Goal: Task Accomplishment & Management: Manage account settings

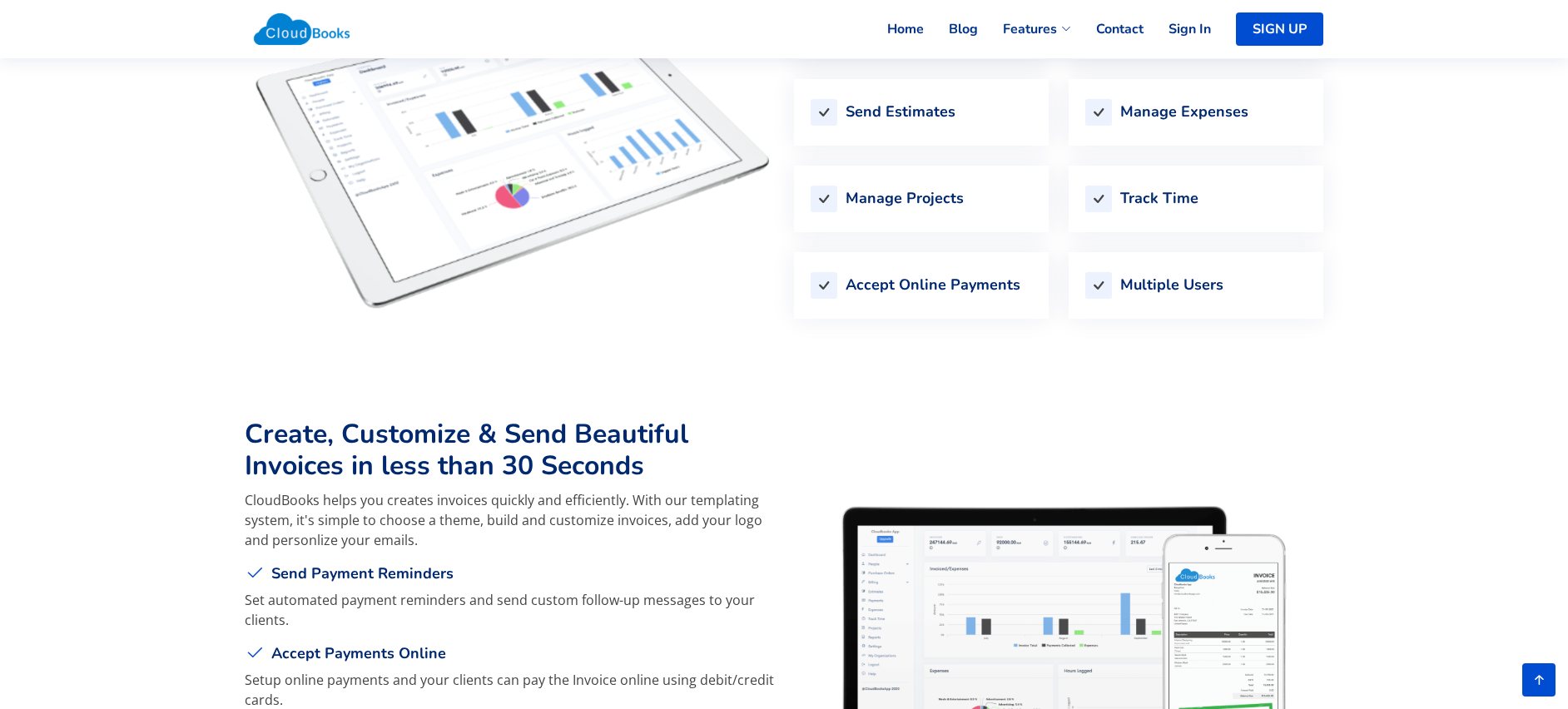
scroll to position [1999, 0]
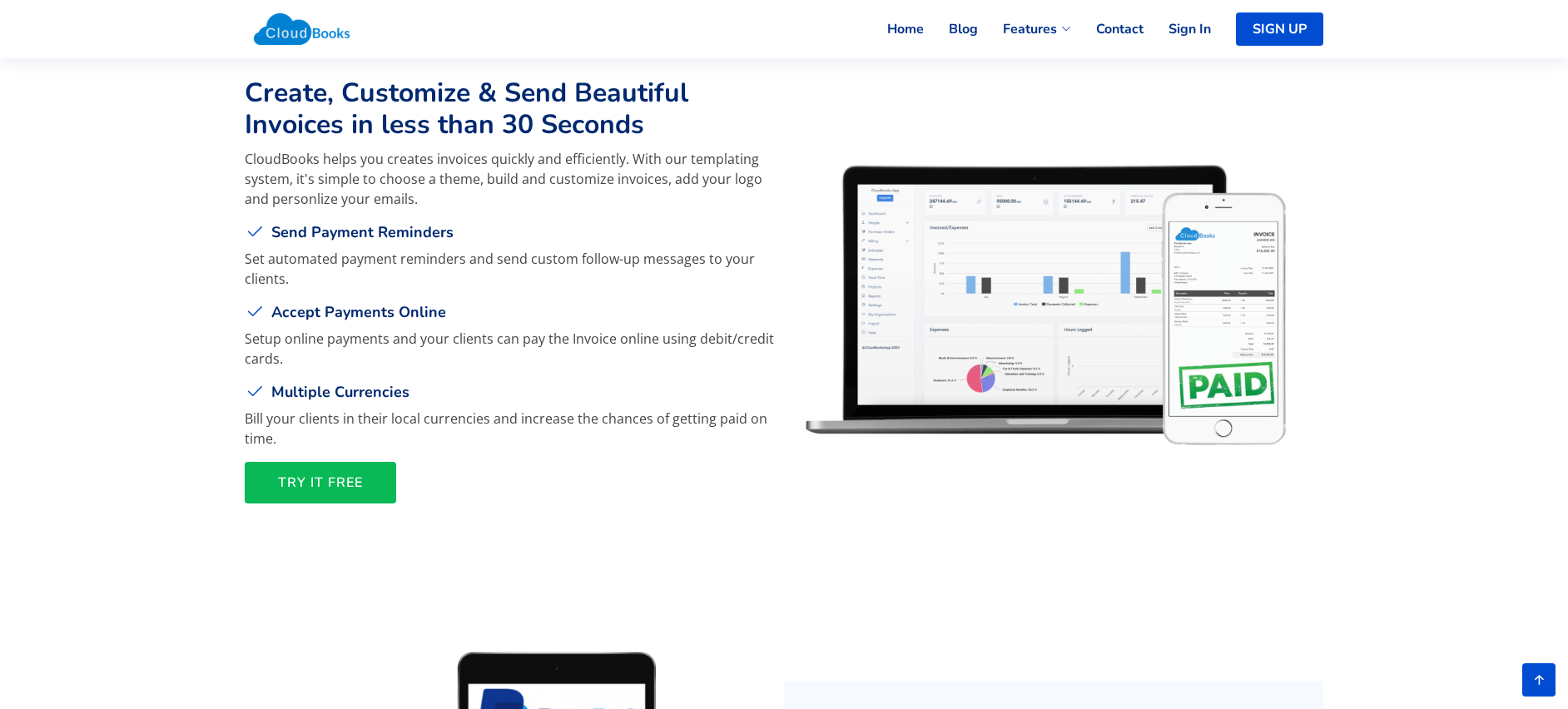
click at [347, 482] on span "TRY IT FREE" at bounding box center [320, 482] width 85 height 0
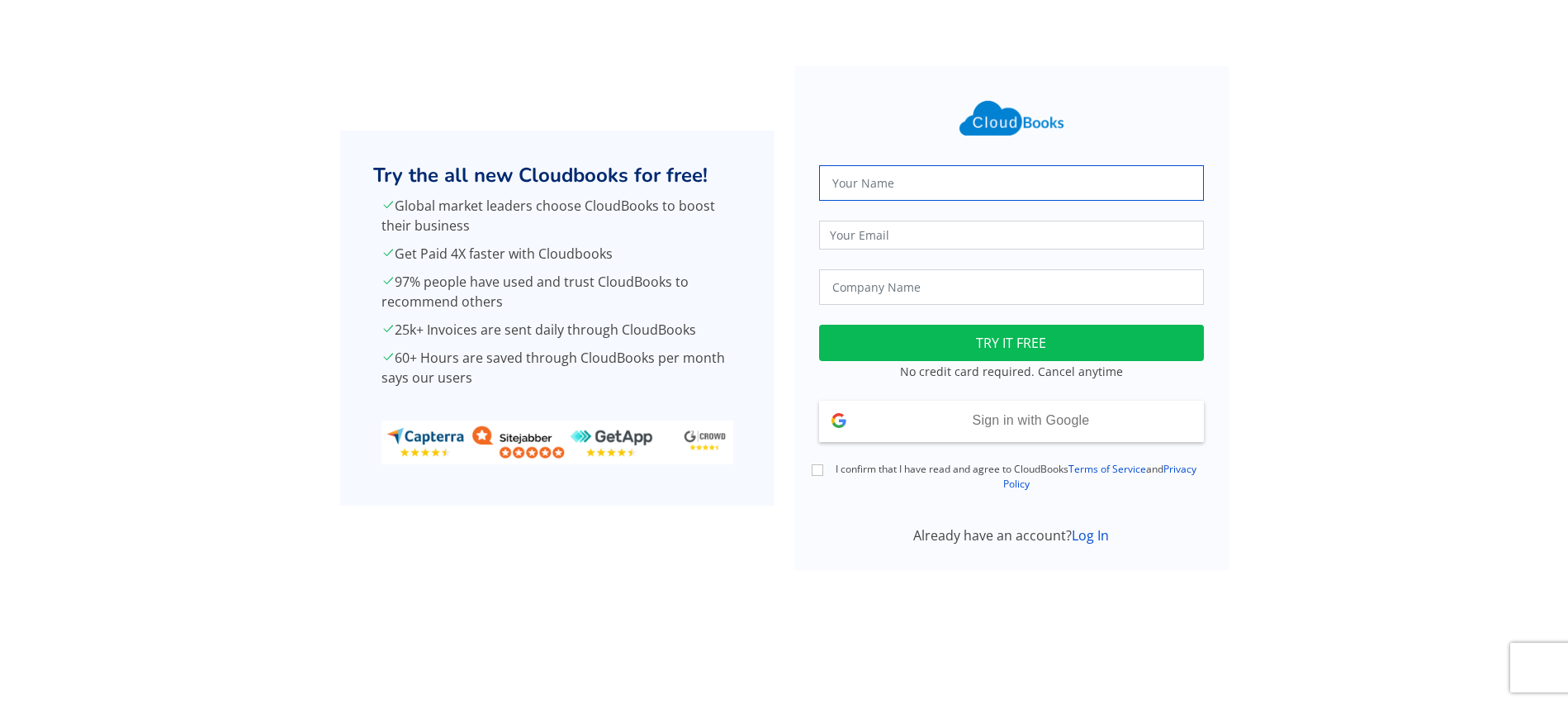
click at [941, 180] on input "text" at bounding box center [1011, 183] width 385 height 36
type input "SYED DANISH"
click at [942, 228] on input "email" at bounding box center [1011, 235] width 385 height 29
type input "sdanishanis@gmail.com"
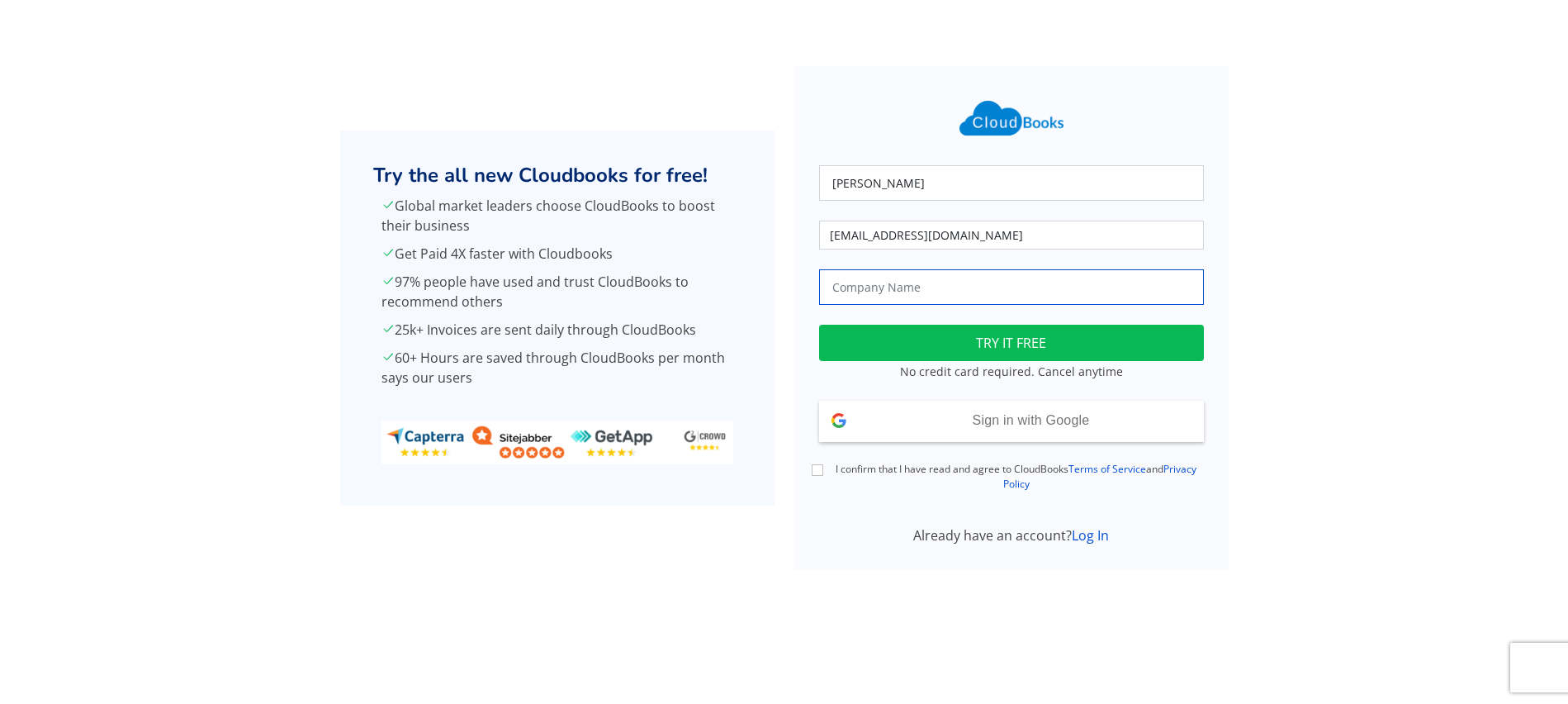
click at [943, 279] on input "text" at bounding box center [1011, 287] width 385 height 36
click at [941, 280] on input "text" at bounding box center [1011, 287] width 385 height 36
type input "B Beverages Pvt Ltd"
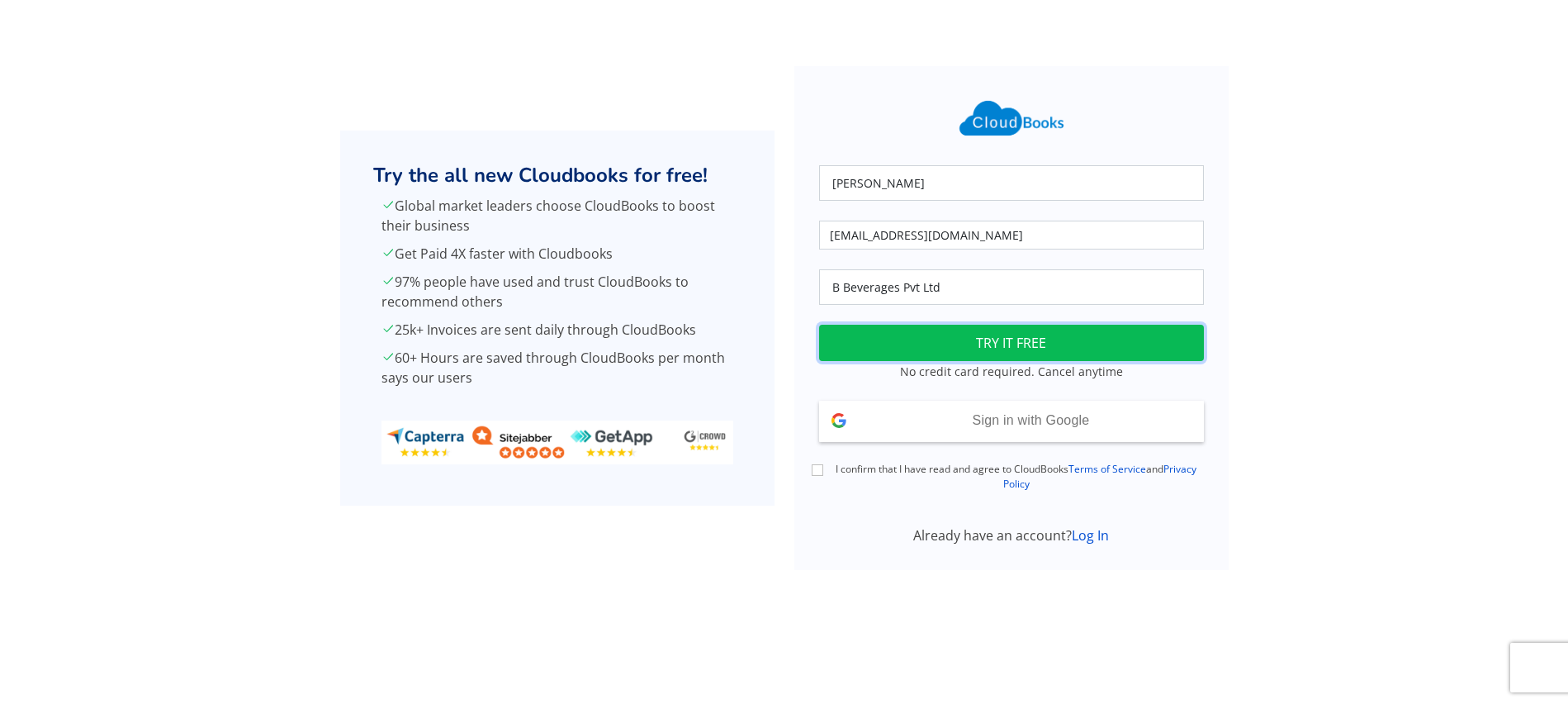
click at [994, 343] on button "TRY IT FREE" at bounding box center [1011, 342] width 385 height 36
click at [818, 473] on input "I confirm that I have read and agree to CloudBooks Terms of Service and Privacy…" at bounding box center [817, 470] width 12 height 12
checkbox input "true"
click at [967, 337] on button "TRY IT FREE" at bounding box center [1011, 342] width 385 height 36
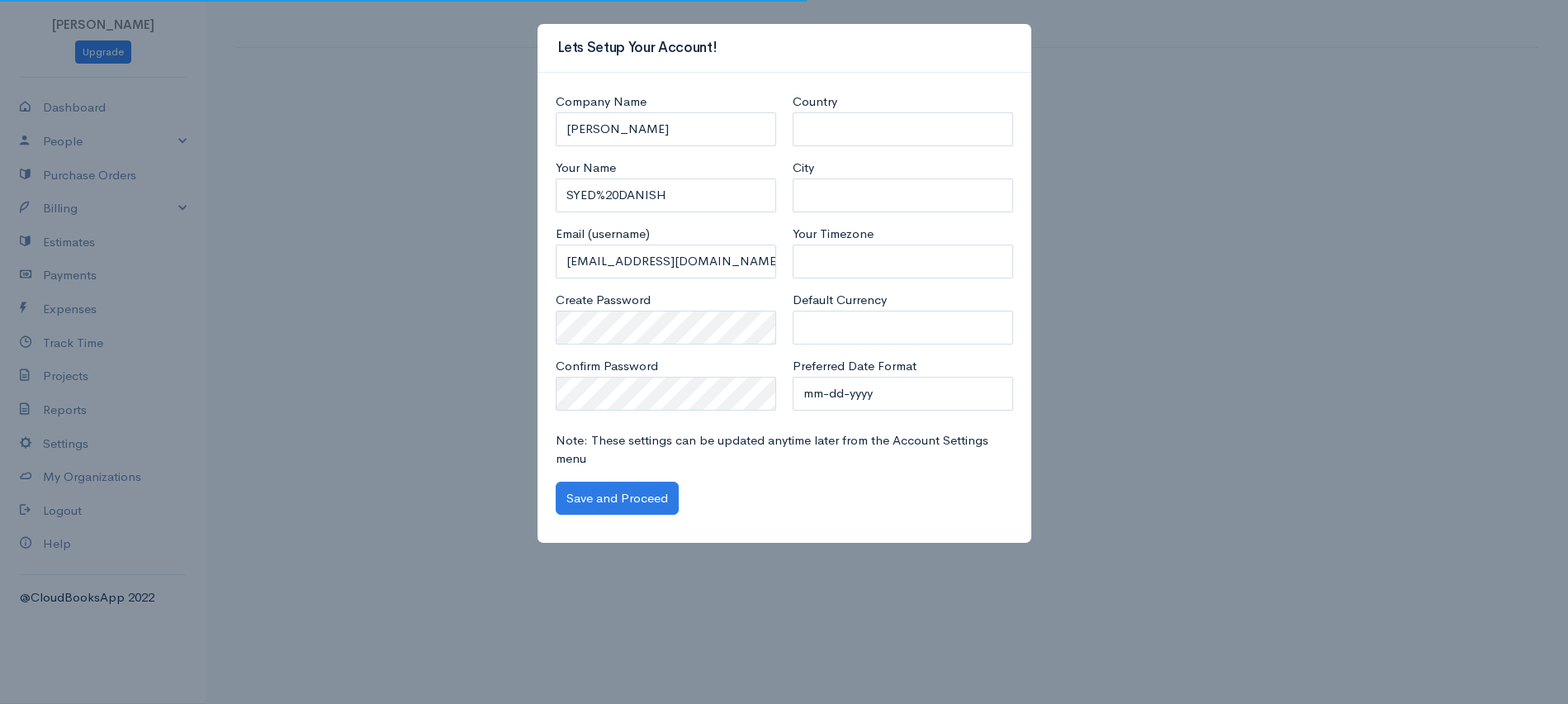
select select "Pakistan"
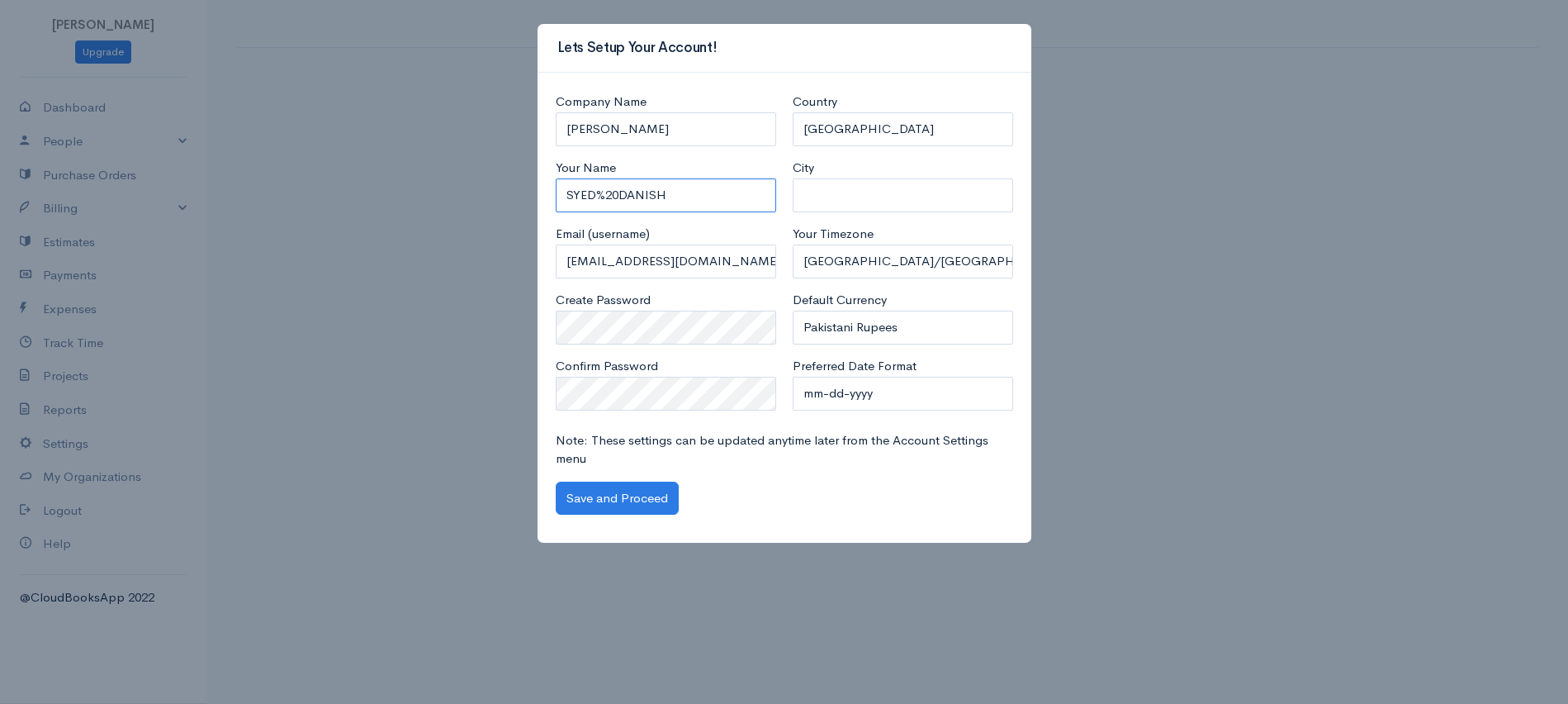
drag, startPoint x: 619, startPoint y: 198, endPoint x: 600, endPoint y: 198, distance: 19.0
click at [600, 198] on input "SYED%20DANISH" at bounding box center [666, 196] width 220 height 34
click at [730, 136] on input "SYED DANISH" at bounding box center [666, 130] width 220 height 34
drag, startPoint x: 684, startPoint y: 130, endPoint x: 529, endPoint y: 137, distance: 155.2
click at [529, 137] on div "Lets Setup Your Account! Company Name SYED DANISH ANIS Your Name SYED%20DANISH …" at bounding box center [784, 352] width 1568 height 704
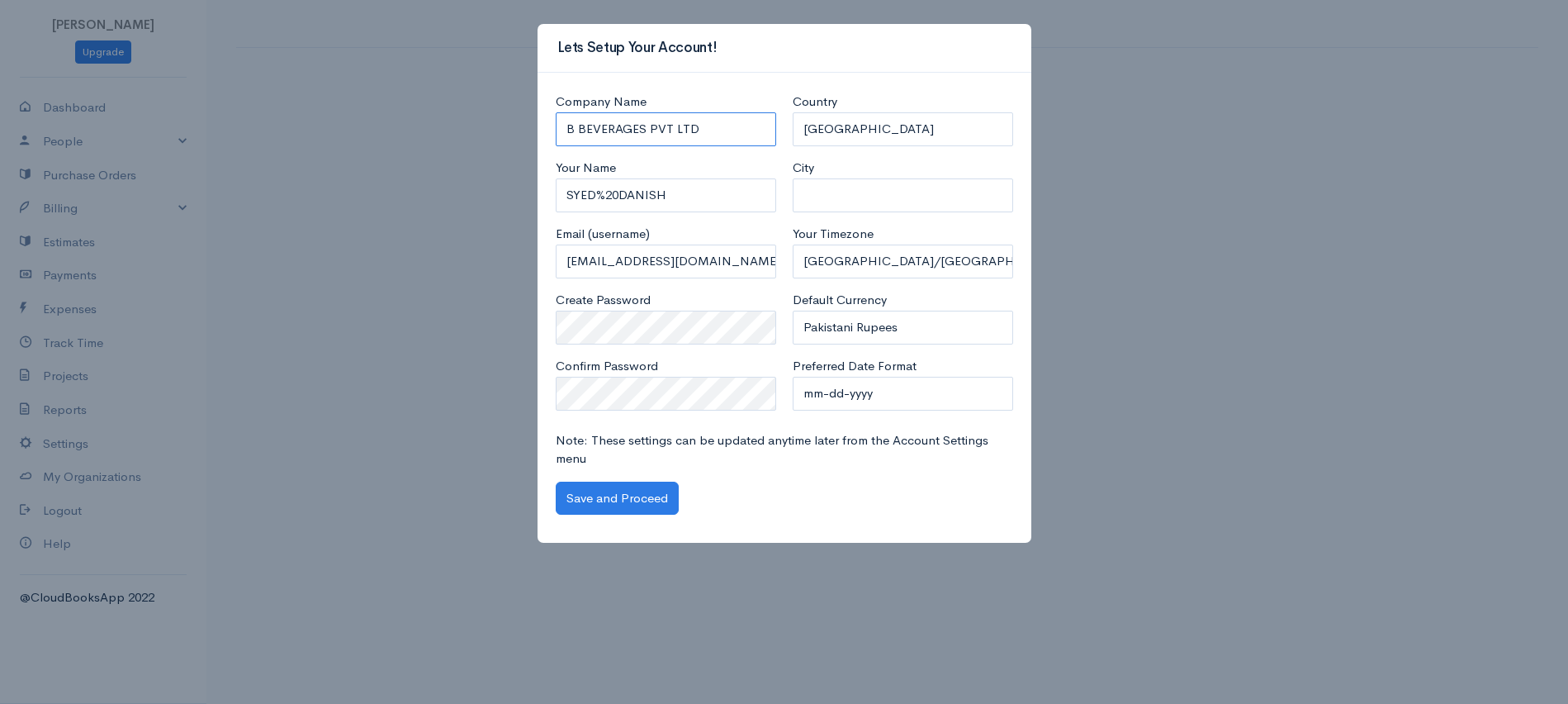
type input "B BEVERAGES PVT LTD"
type input "SYED DANISH ANIS"
click at [840, 195] on input "City" at bounding box center [903, 196] width 220 height 34
type input "Pabbi"
click at [620, 498] on button "Save and Proceed" at bounding box center [617, 498] width 123 height 34
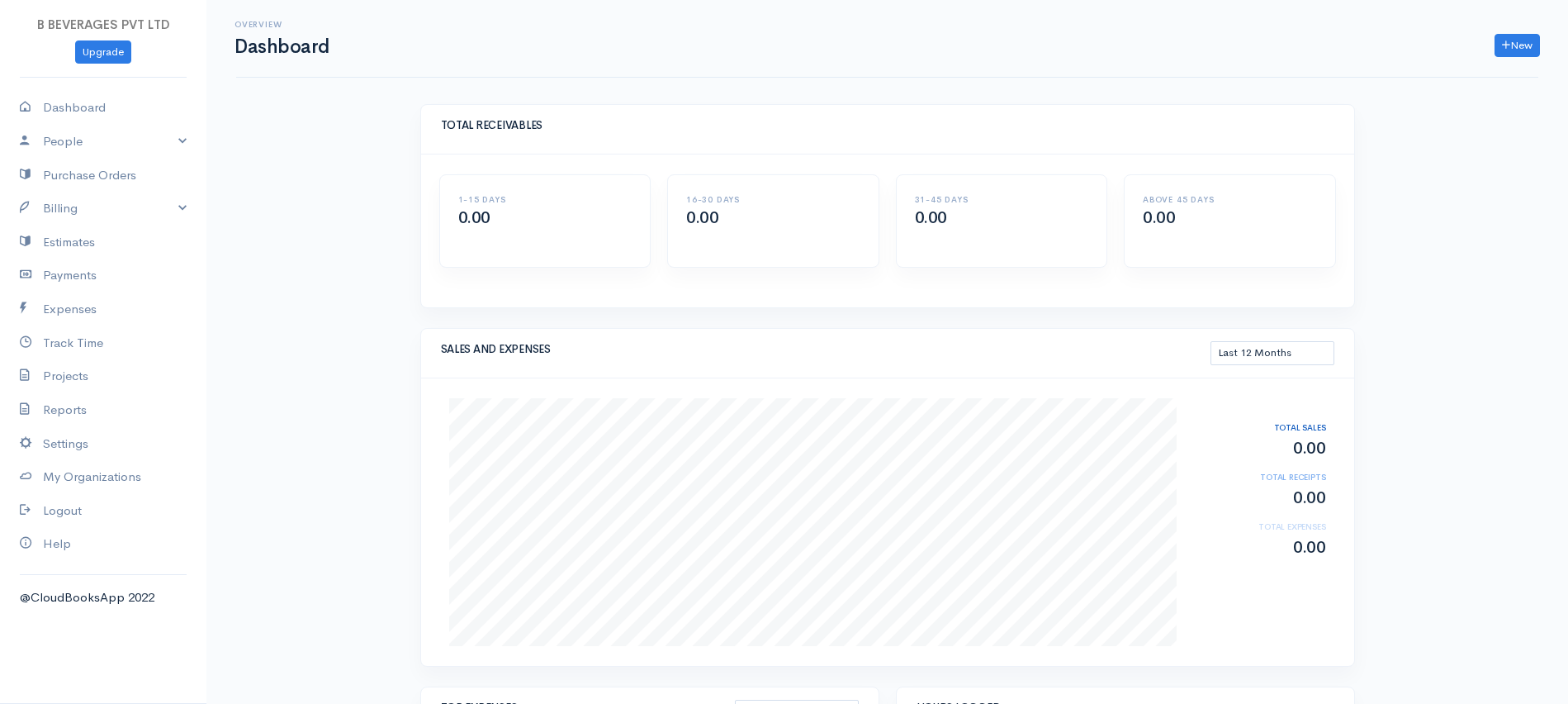
select select "365"
click at [83, 108] on link "Dashboard" at bounding box center [103, 108] width 207 height 34
click at [77, 141] on link "People" at bounding box center [103, 141] width 207 height 34
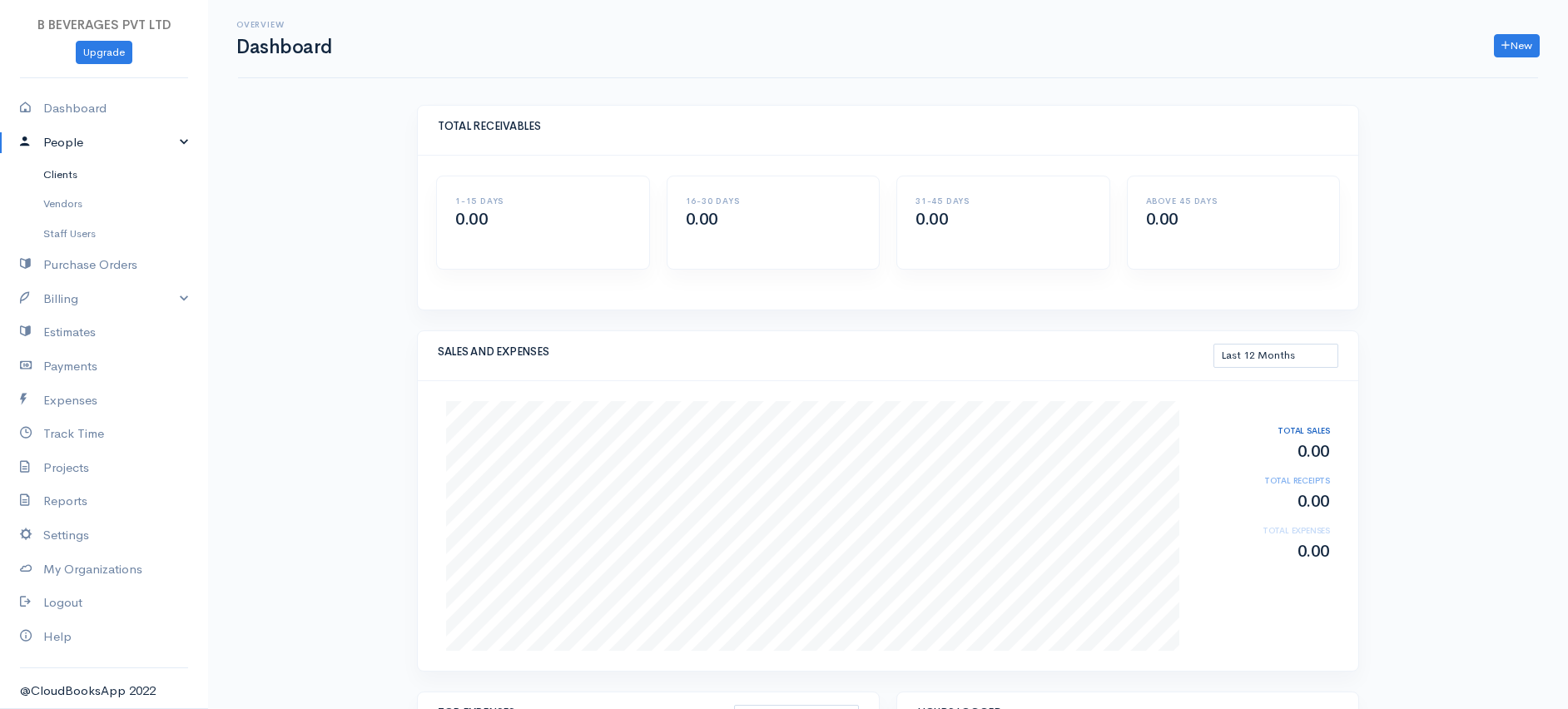
click at [70, 177] on link "Clients" at bounding box center [104, 174] width 208 height 30
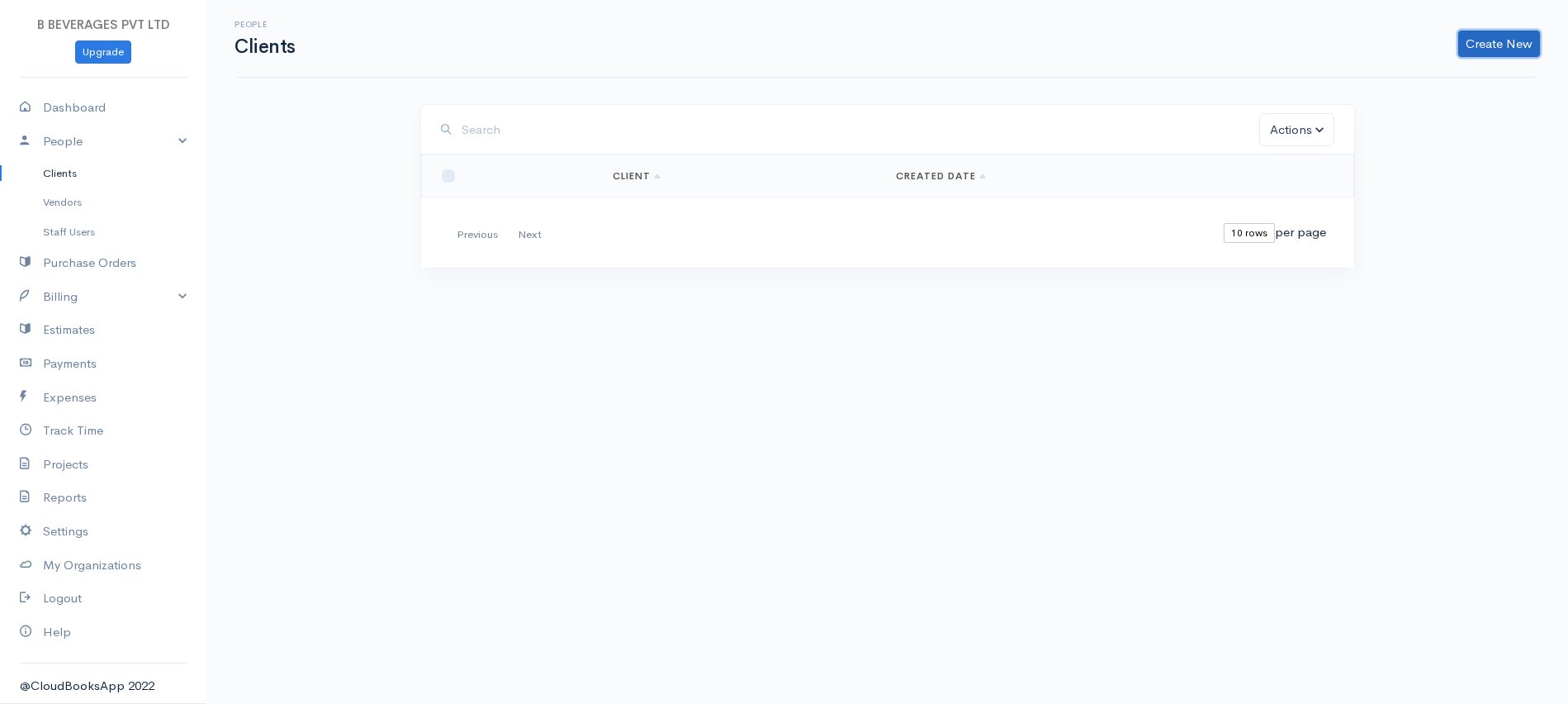
click at [1526, 45] on link "Create New" at bounding box center [1499, 43] width 82 height 26
click at [1435, 81] on link "Client" at bounding box center [1473, 79] width 130 height 29
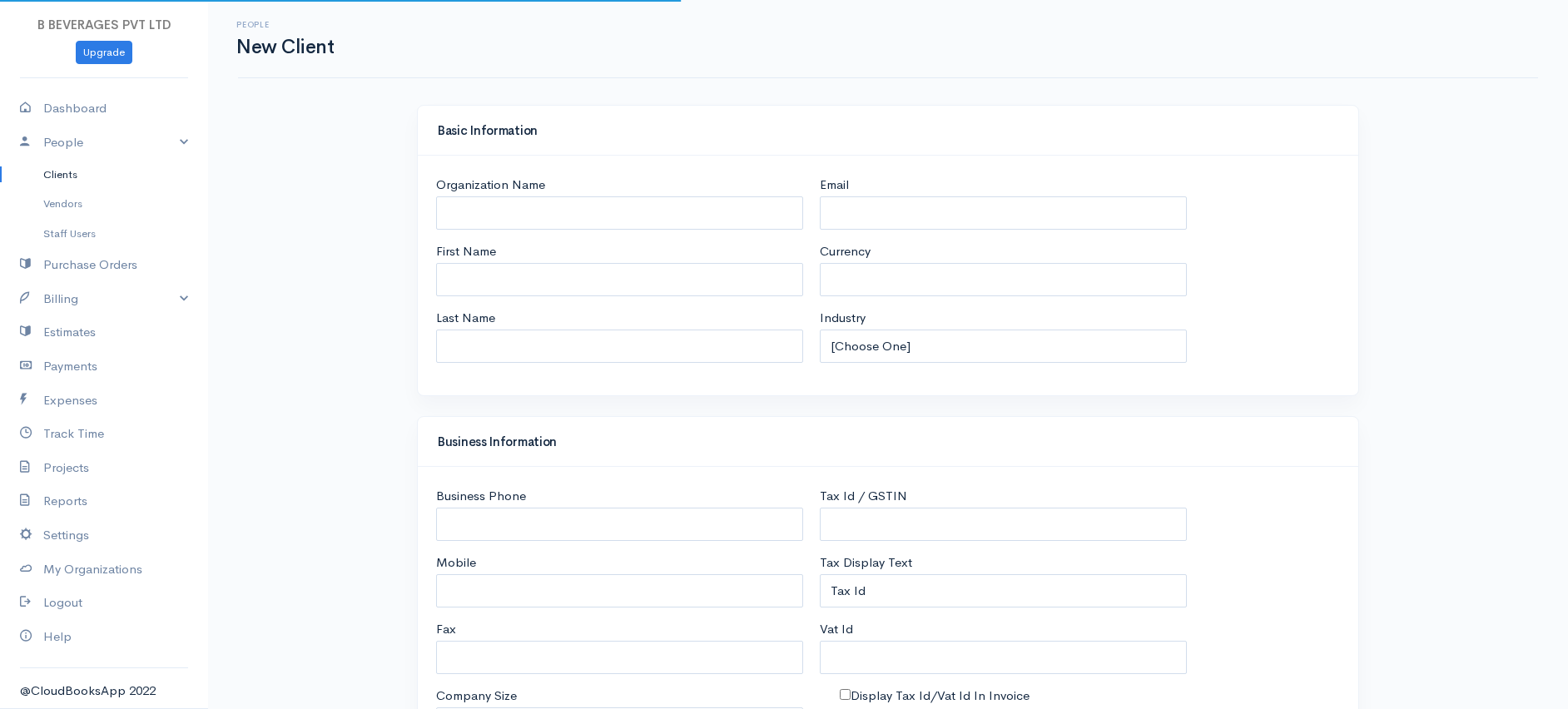
select select "PKR"
select select "Pakistan"
click at [67, 207] on link "Vendors" at bounding box center [104, 203] width 208 height 30
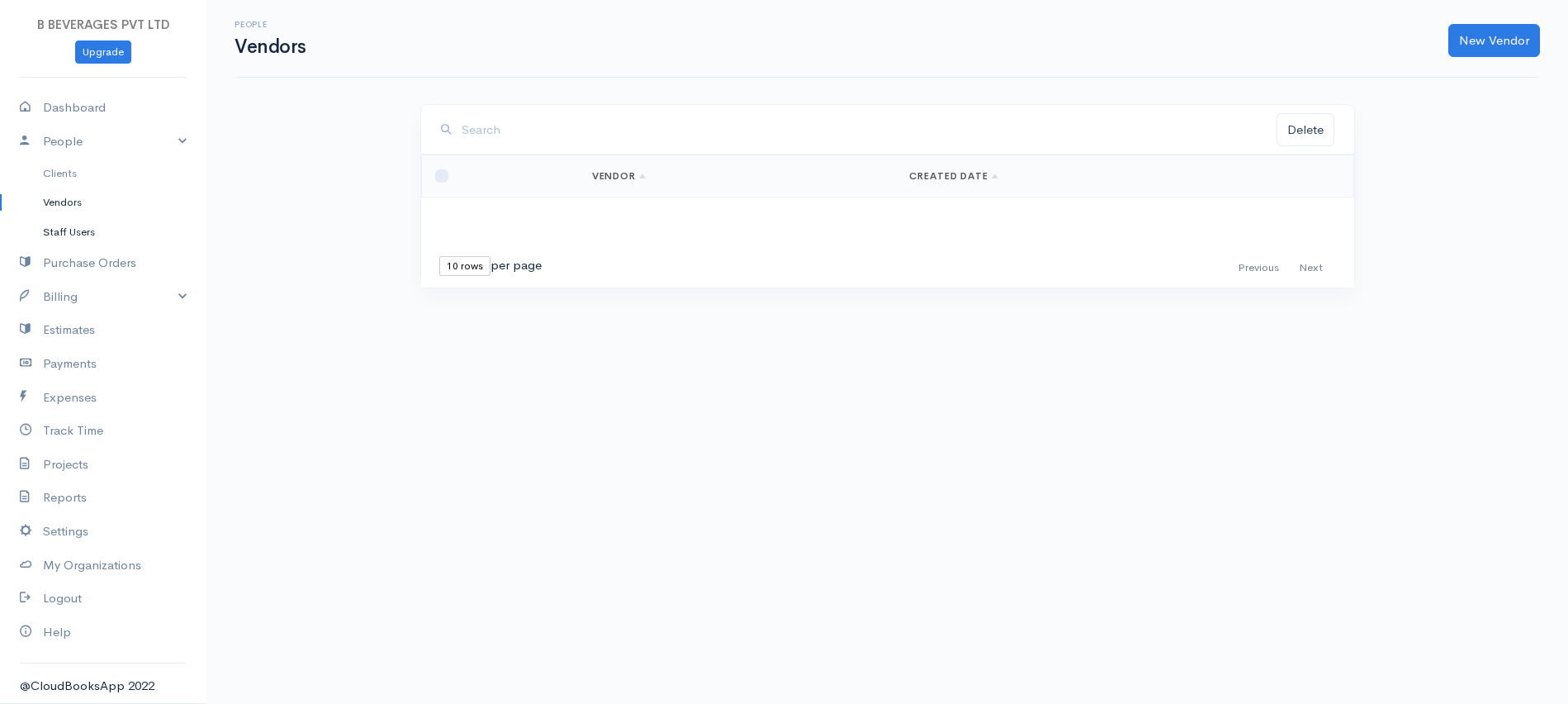
click at [69, 233] on link "Staff Users" at bounding box center [103, 231] width 207 height 30
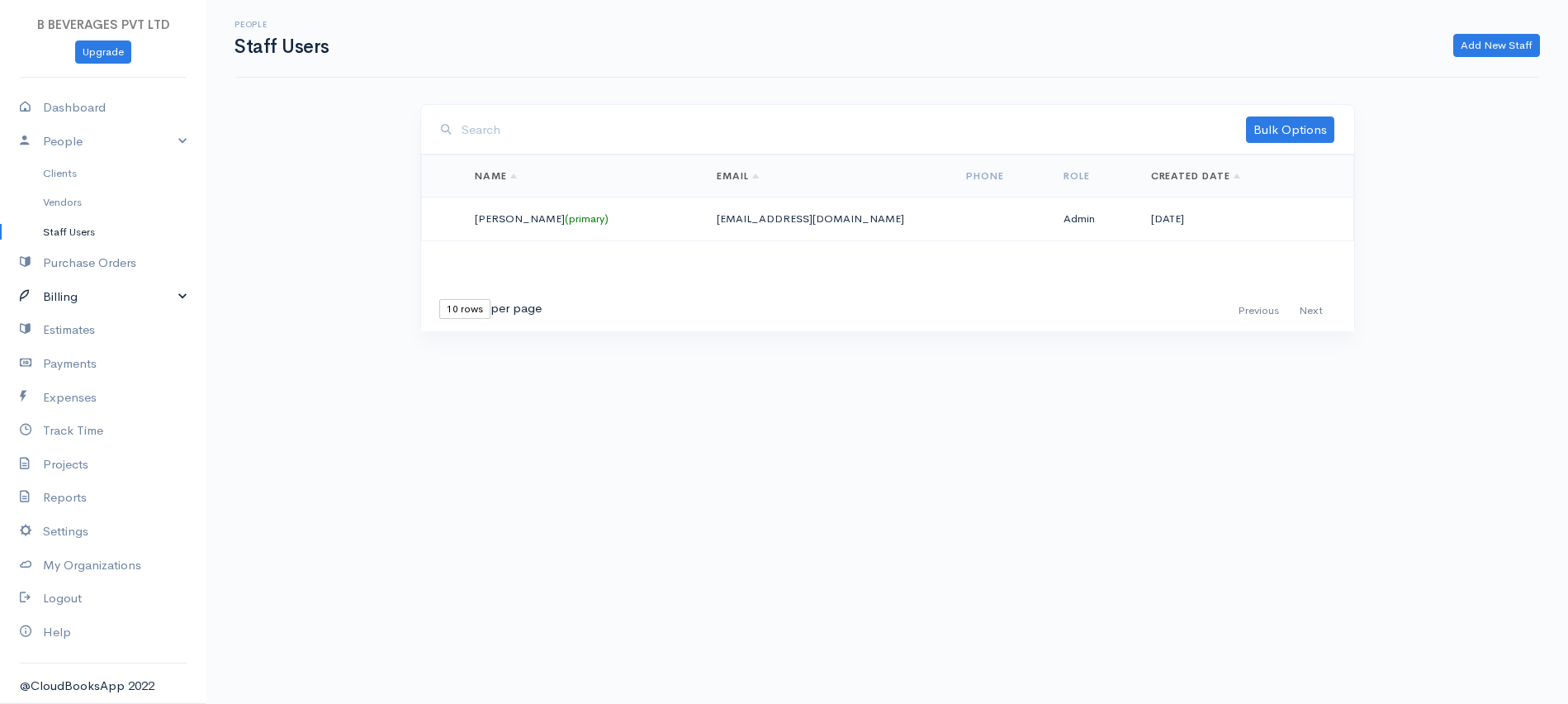
click at [61, 295] on link "Billing" at bounding box center [103, 297] width 207 height 34
click at [61, 324] on link "Invoice" at bounding box center [103, 327] width 207 height 30
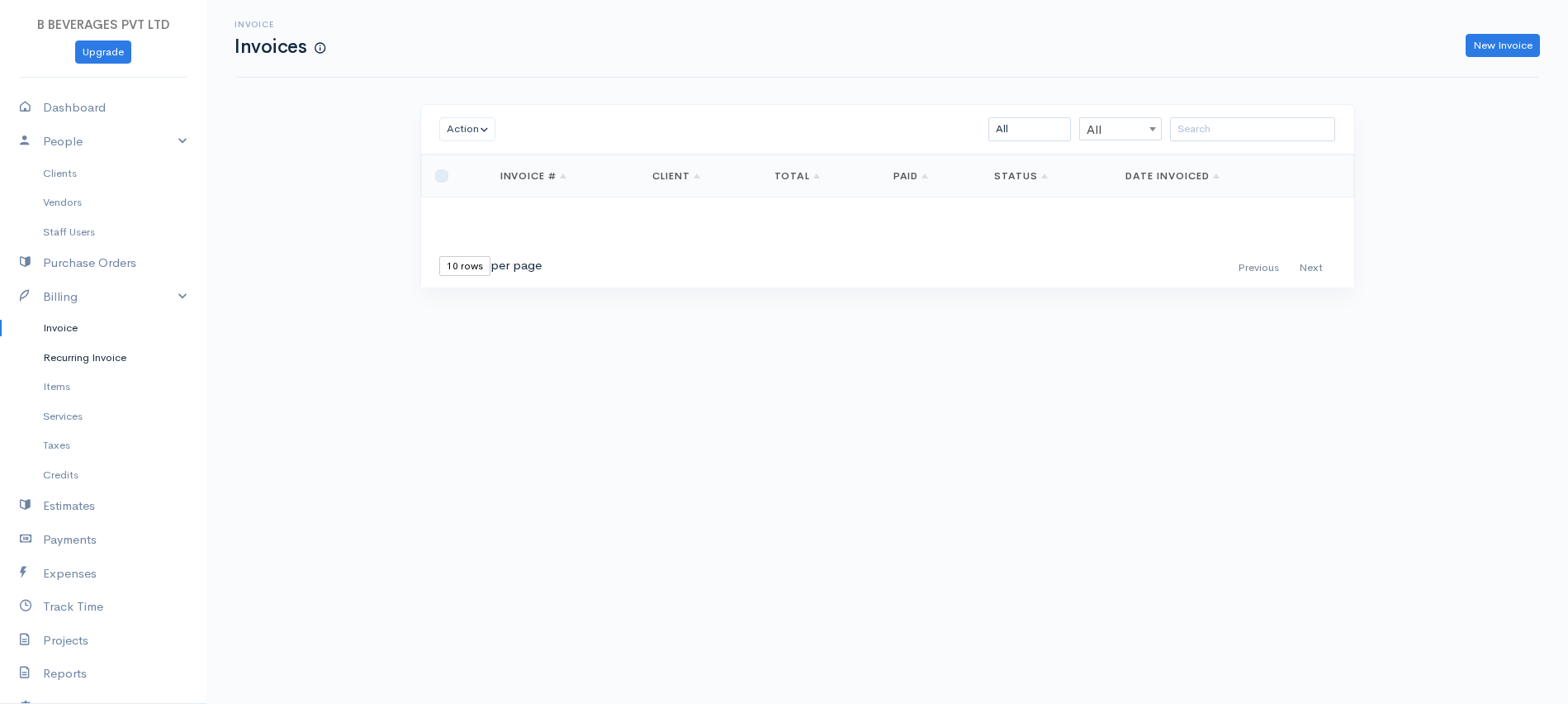
click at [64, 357] on link "Recurring Invoice" at bounding box center [103, 358] width 207 height 30
click at [68, 509] on link "Estimates" at bounding box center [103, 506] width 207 height 34
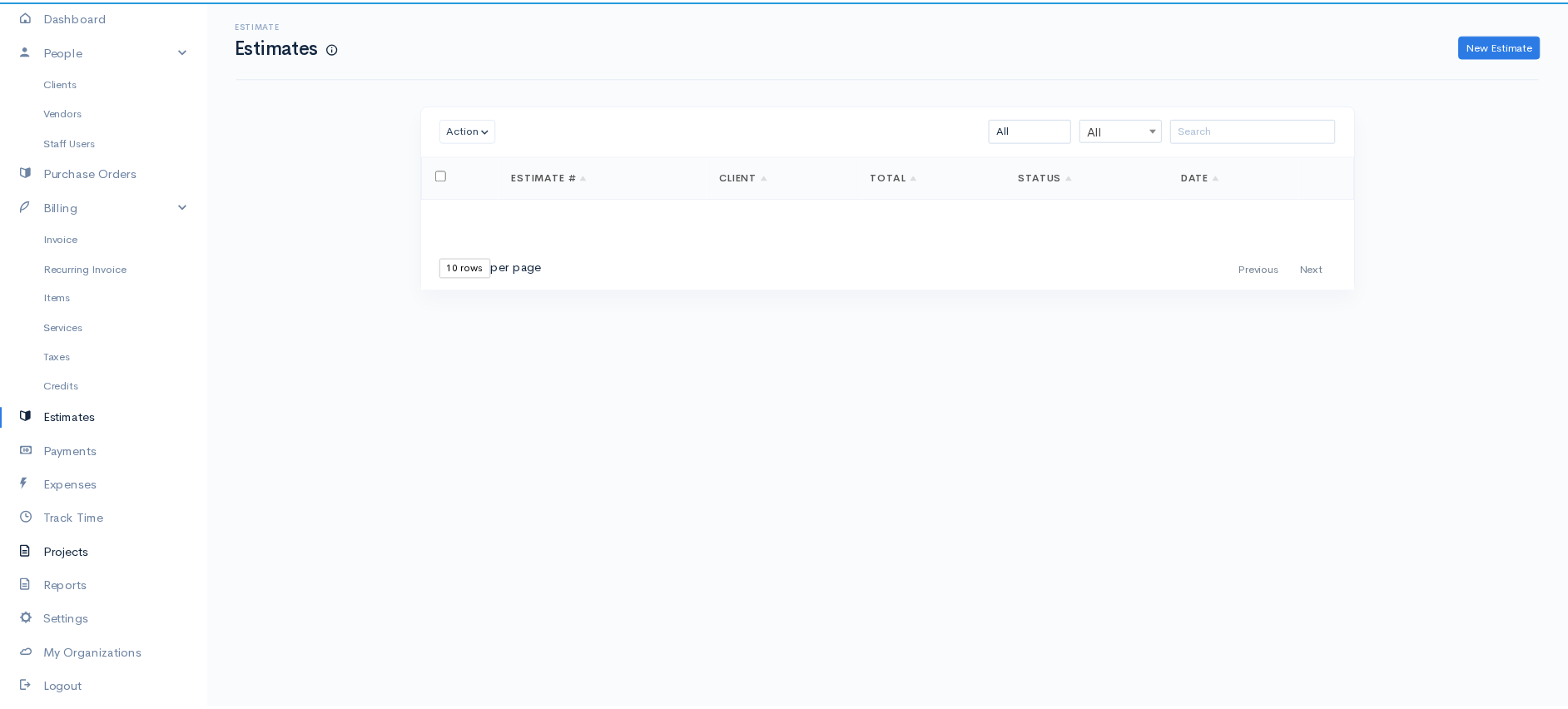
scroll to position [179, 0]
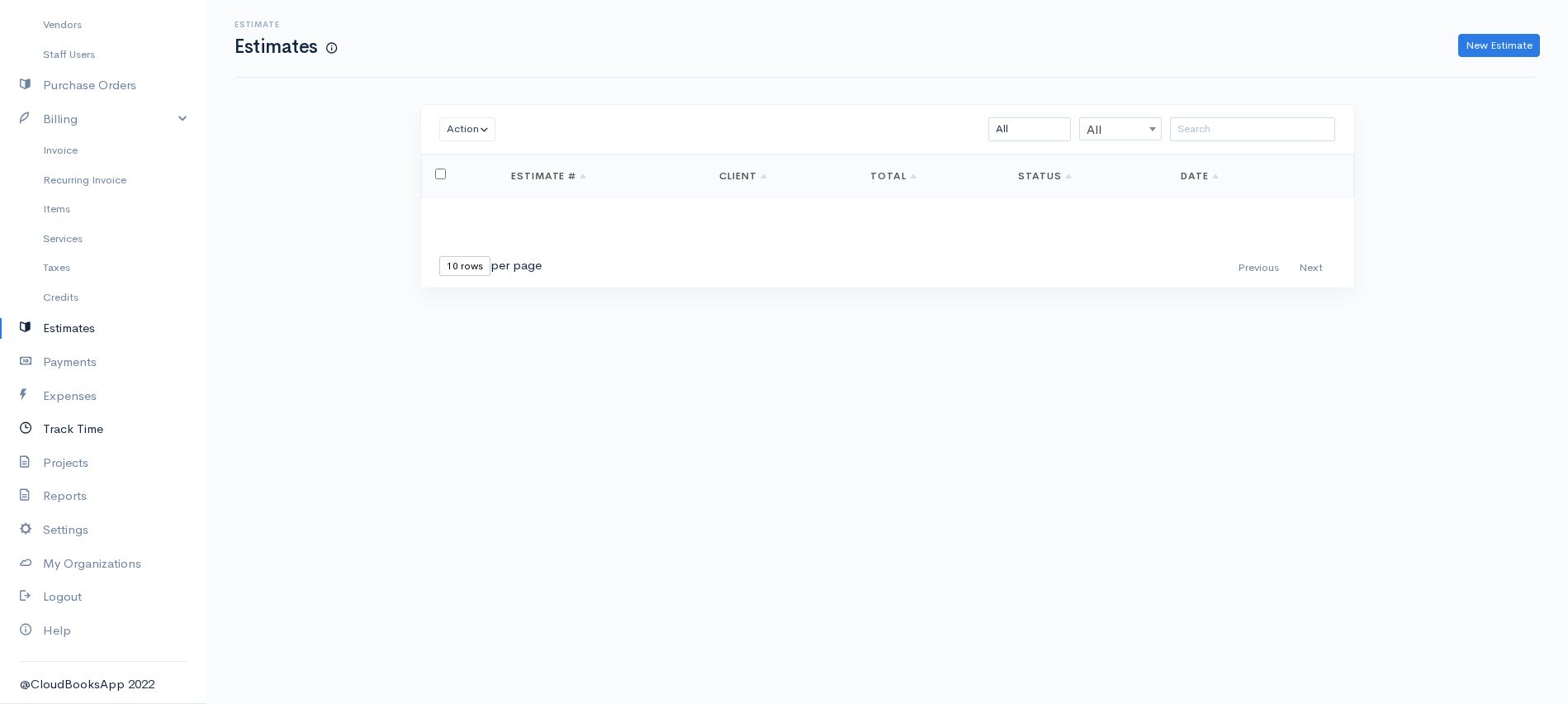
click at [69, 426] on link "Track Time" at bounding box center [103, 429] width 207 height 34
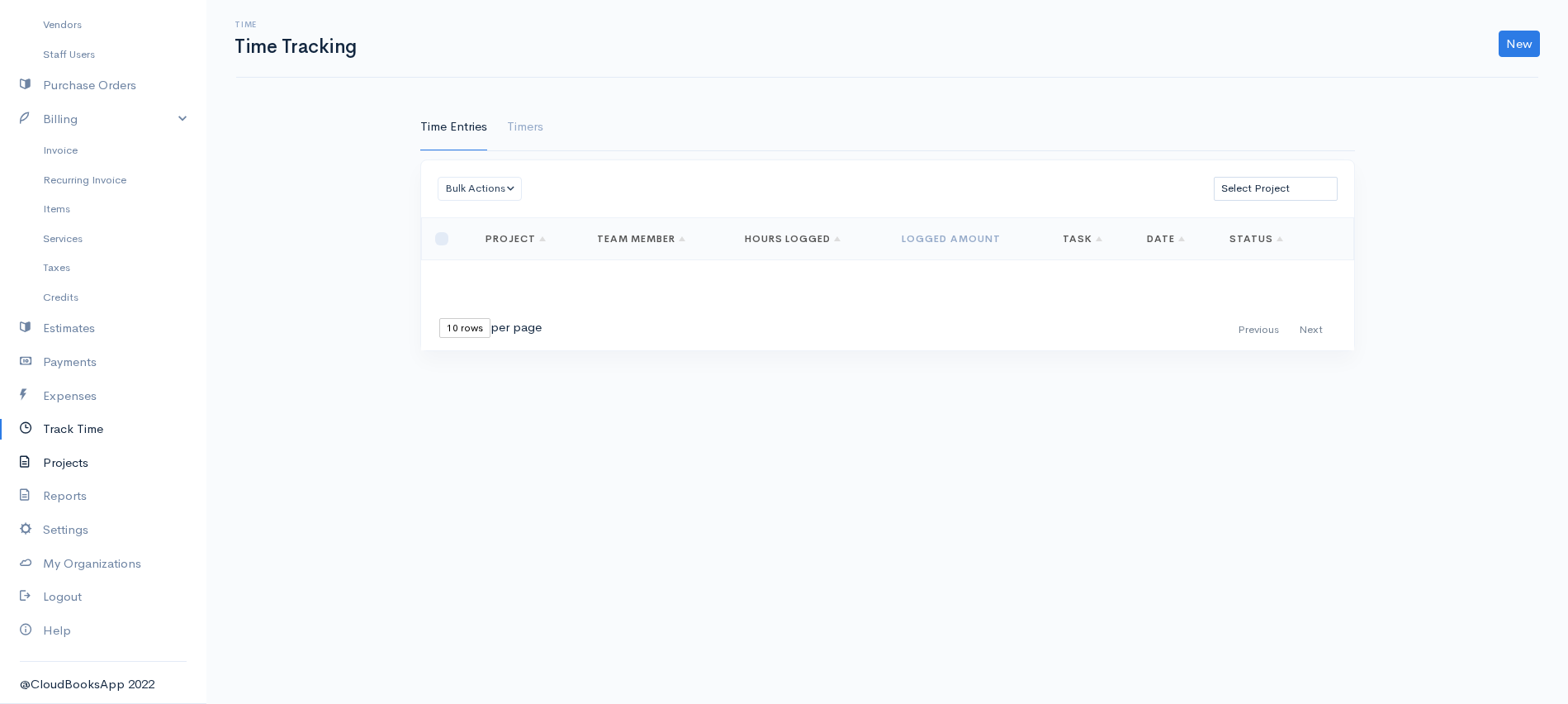
click at [69, 463] on link "Projects" at bounding box center [103, 463] width 207 height 34
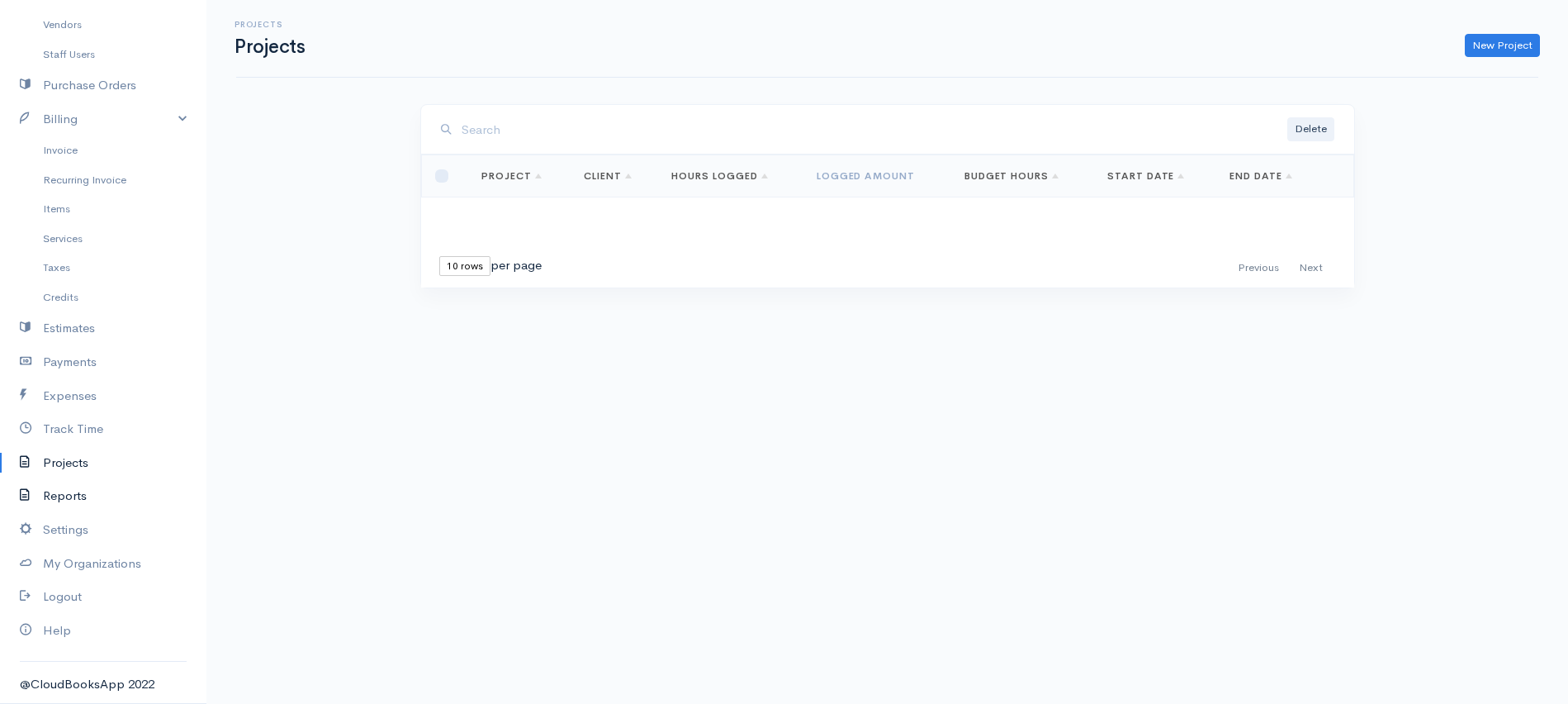
click at [67, 502] on link "Reports" at bounding box center [103, 496] width 207 height 34
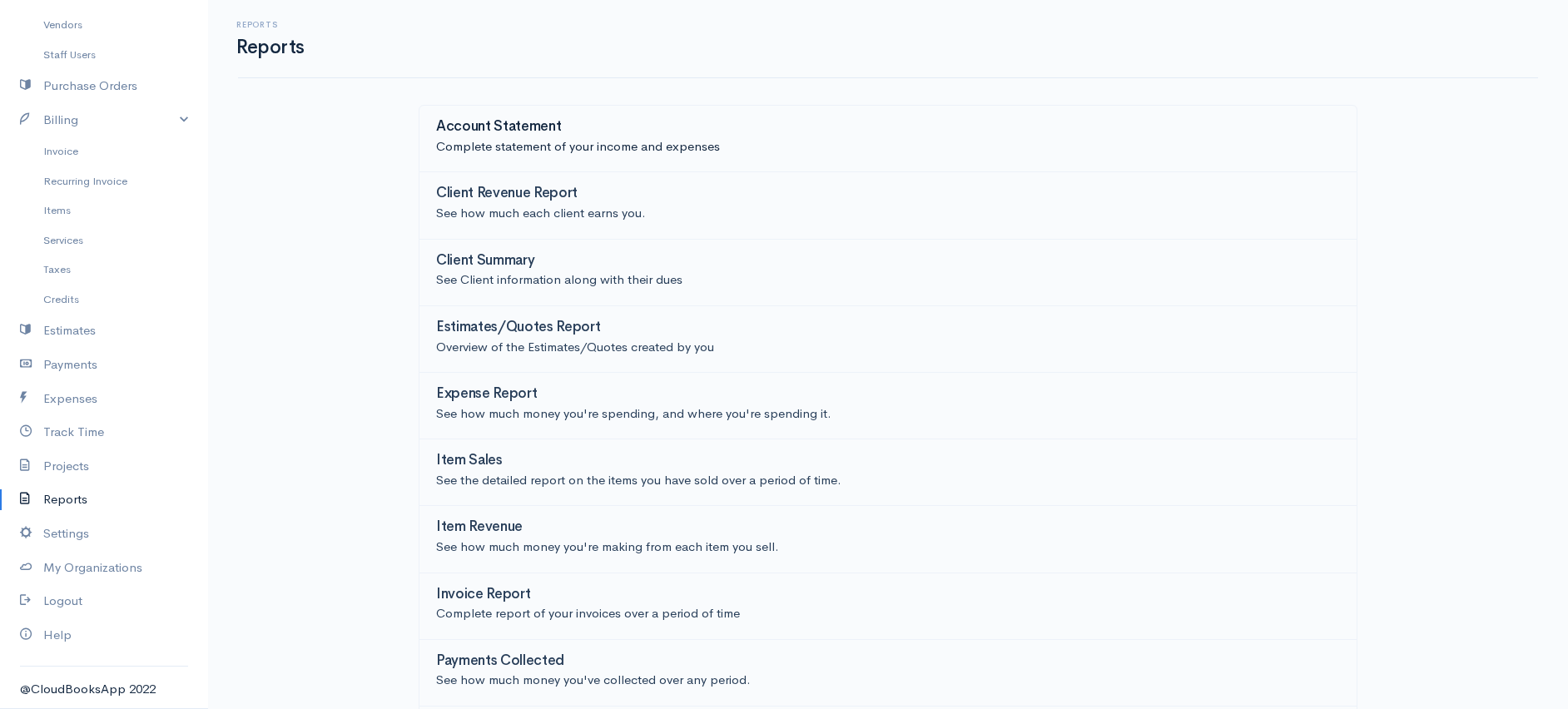
click at [595, 143] on p "Complete statement of your income and expenses" at bounding box center [888, 147] width 904 height 19
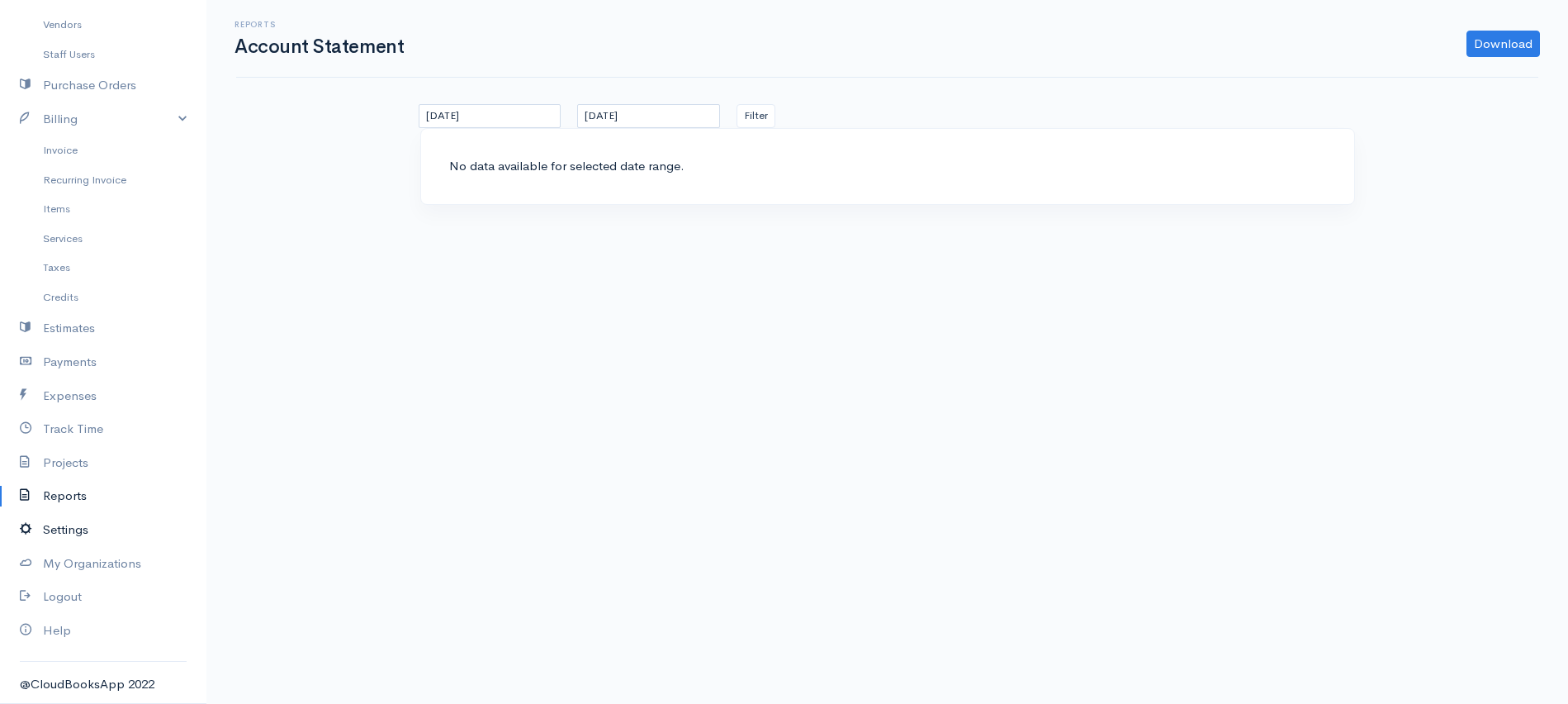
click at [69, 527] on link "Settings" at bounding box center [103, 529] width 207 height 34
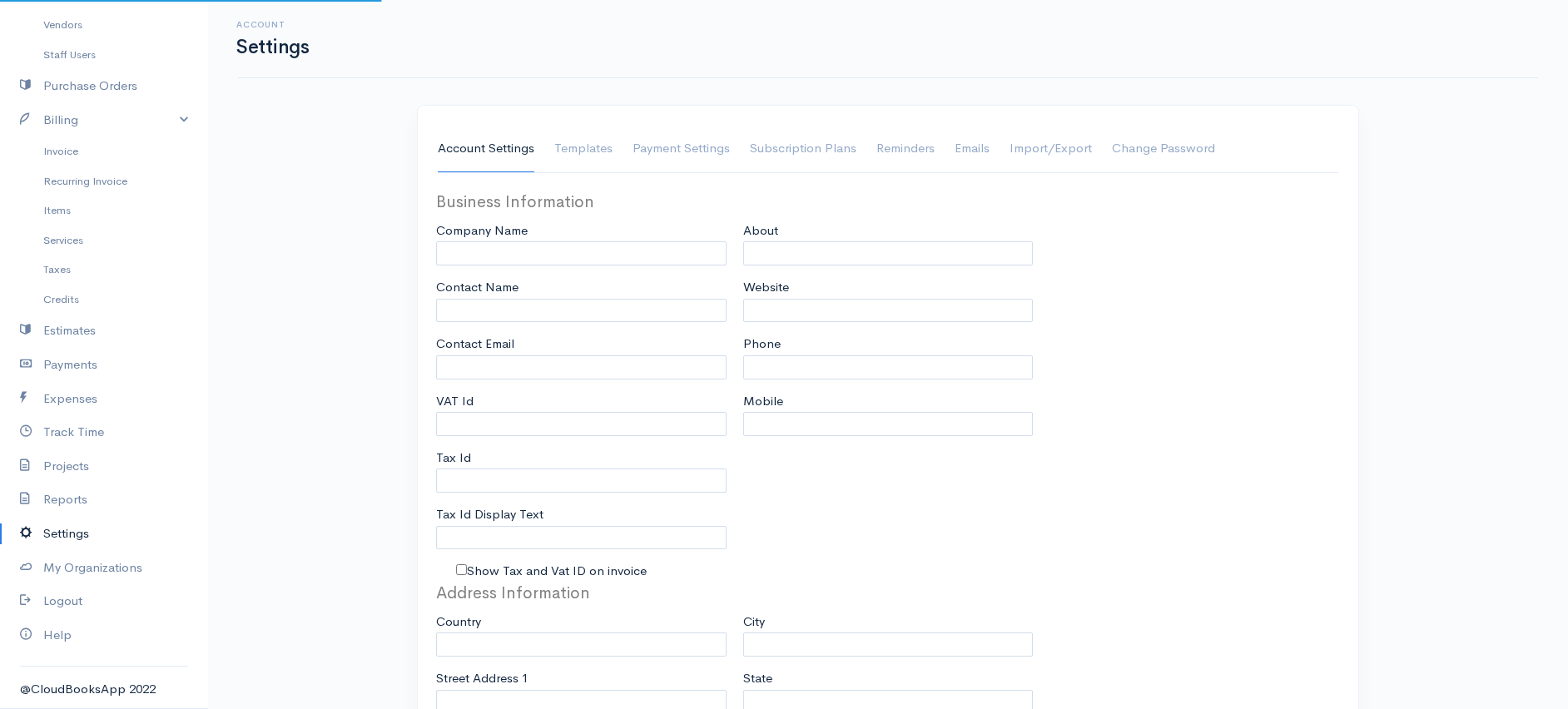
type input "B BEVERAGES PVT LTD"
type input "SYED DANISH ANIS"
type input "sdanishanis@gmail.com"
type input "Tax Id"
select select
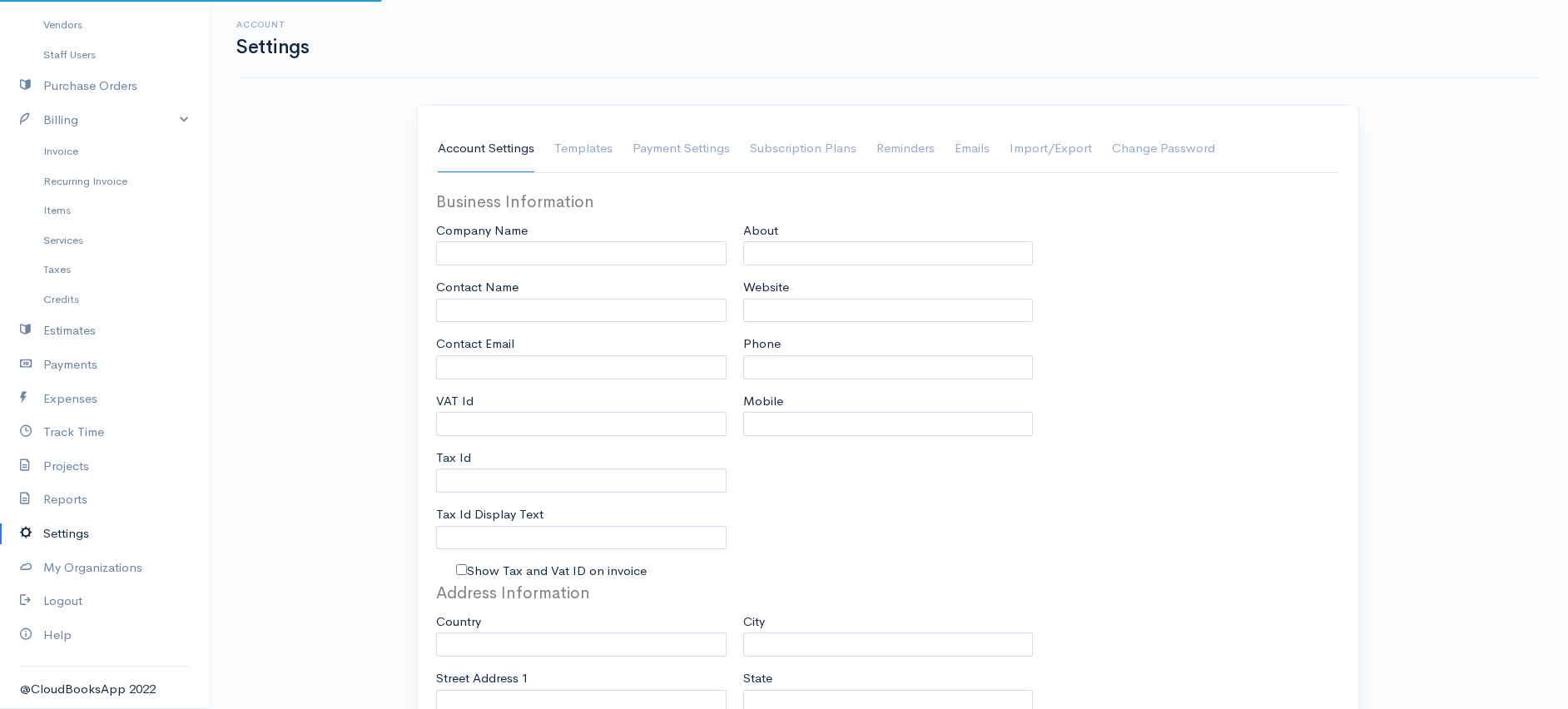
type input "Pabbi"
select select
type input "INVOICE"
type input "1"
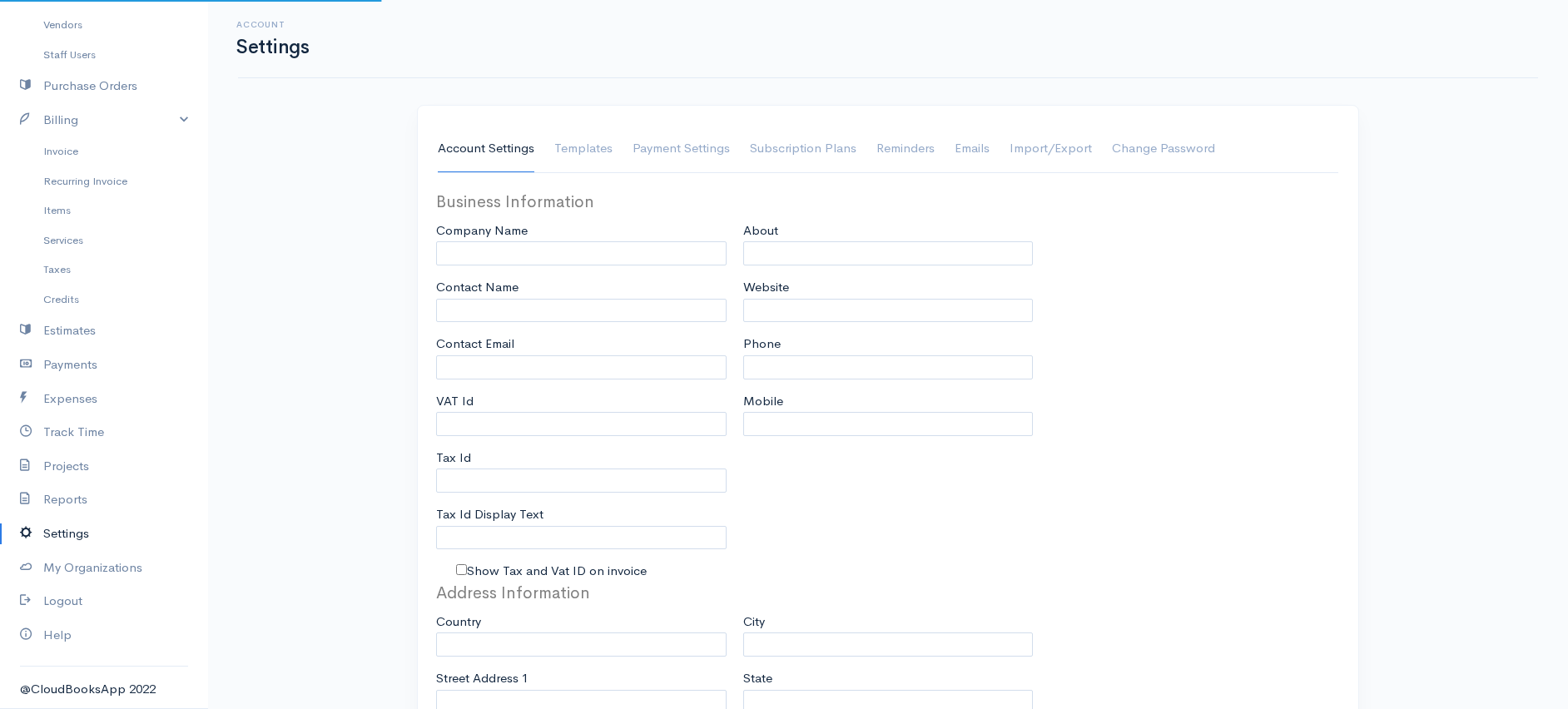
select select "3"
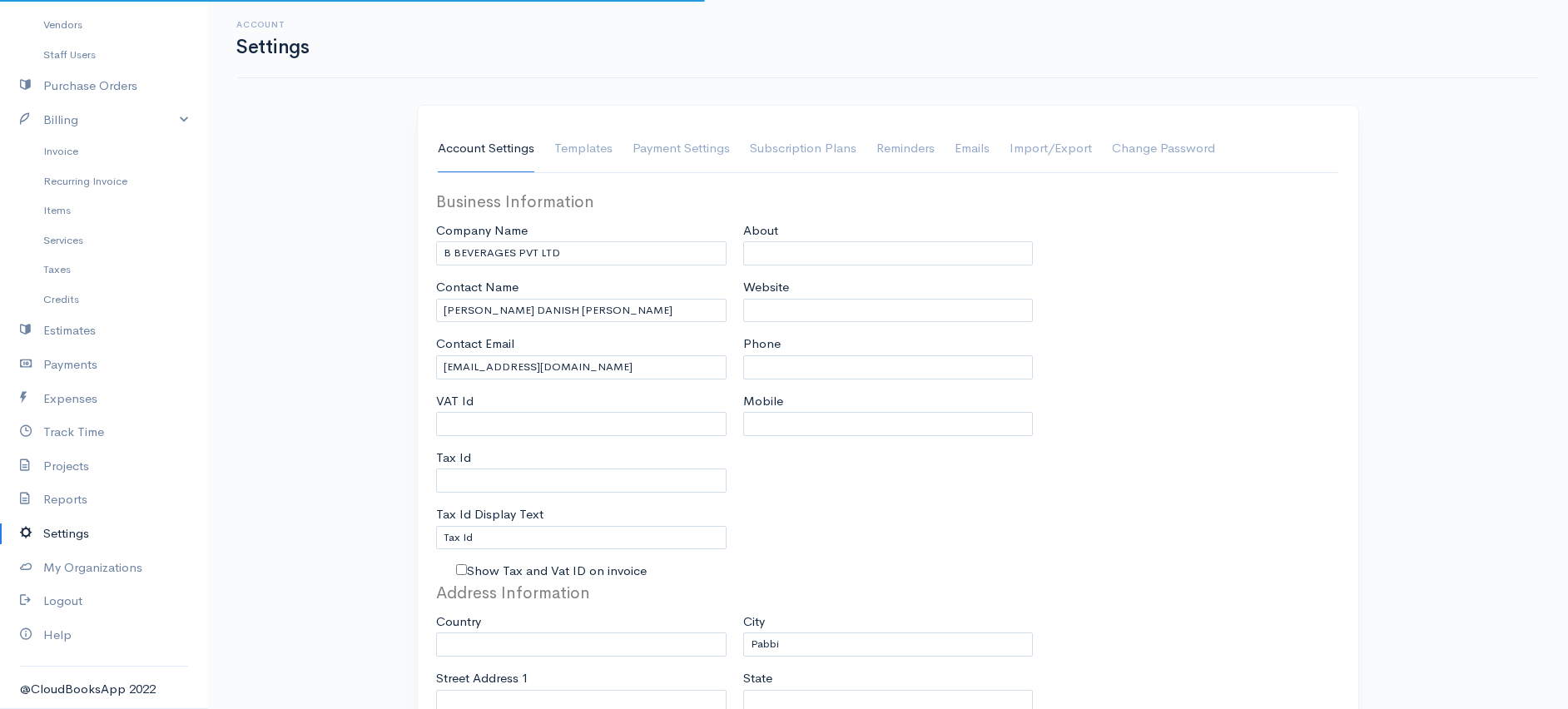
select select "Pakistan"
select select "PKR"
click at [586, 148] on link "Templates" at bounding box center [583, 148] width 58 height 47
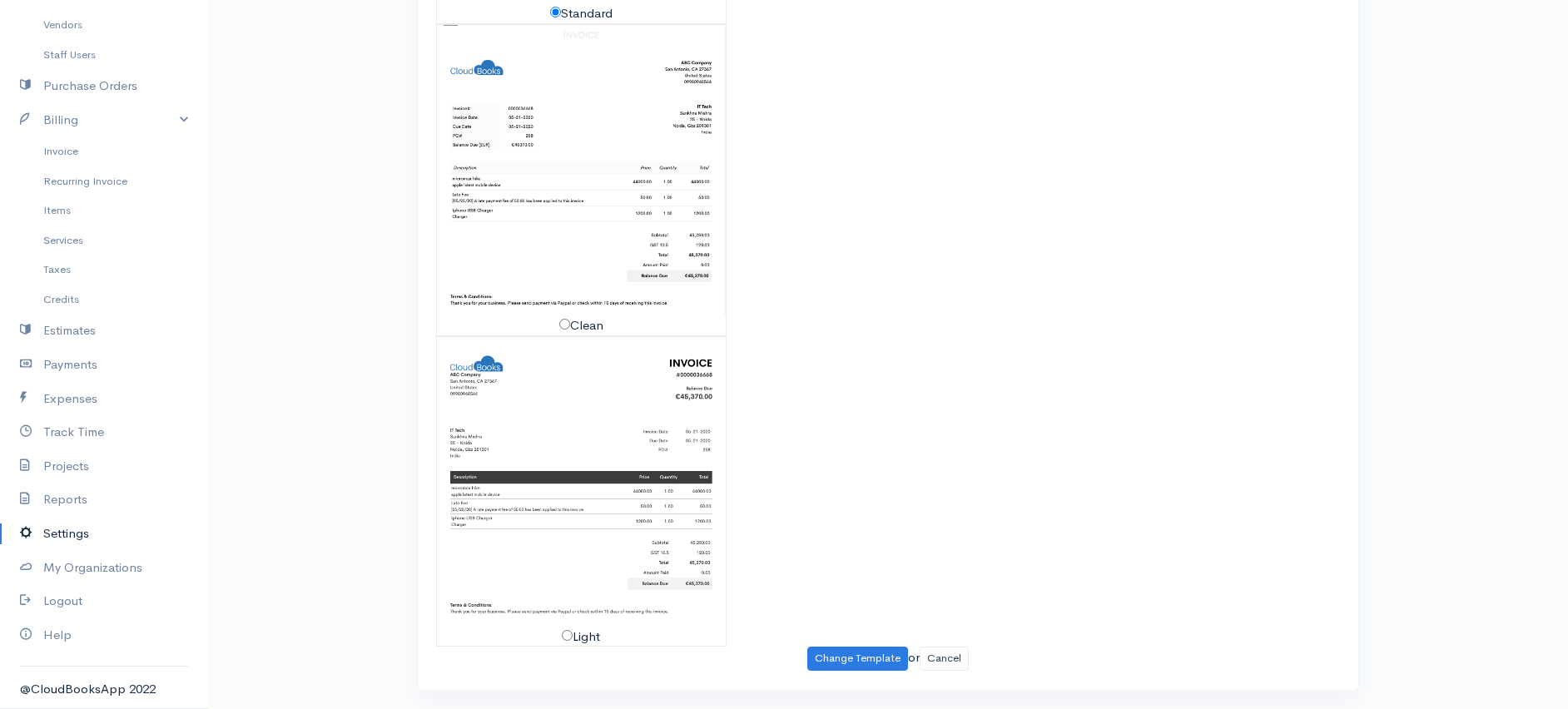
scroll to position [654, 0]
drag, startPoint x: 568, startPoint y: 633, endPoint x: 587, endPoint y: 634, distance: 19.0
click at [567, 634] on input "Light" at bounding box center [567, 632] width 11 height 11
radio input "true"
radio input "false"
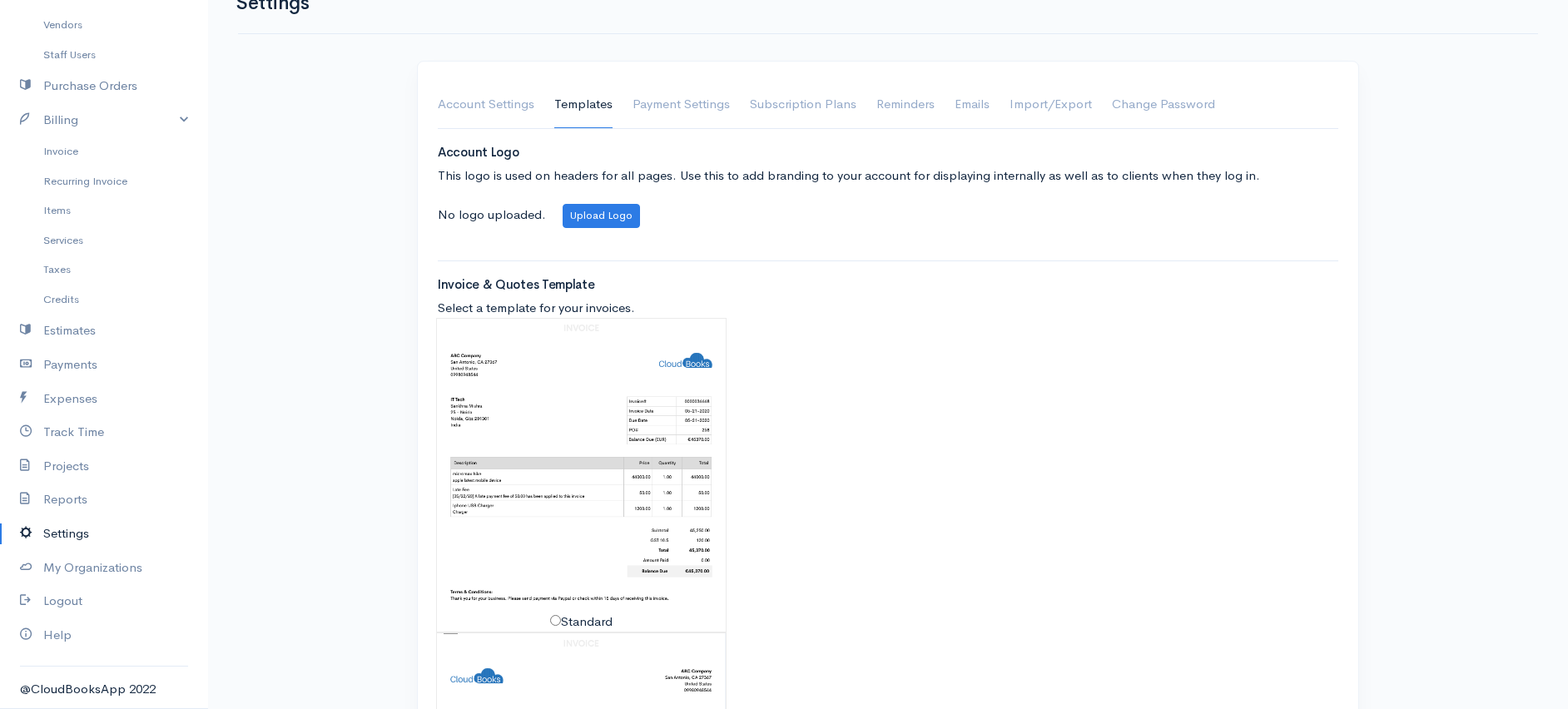
scroll to position [0, 0]
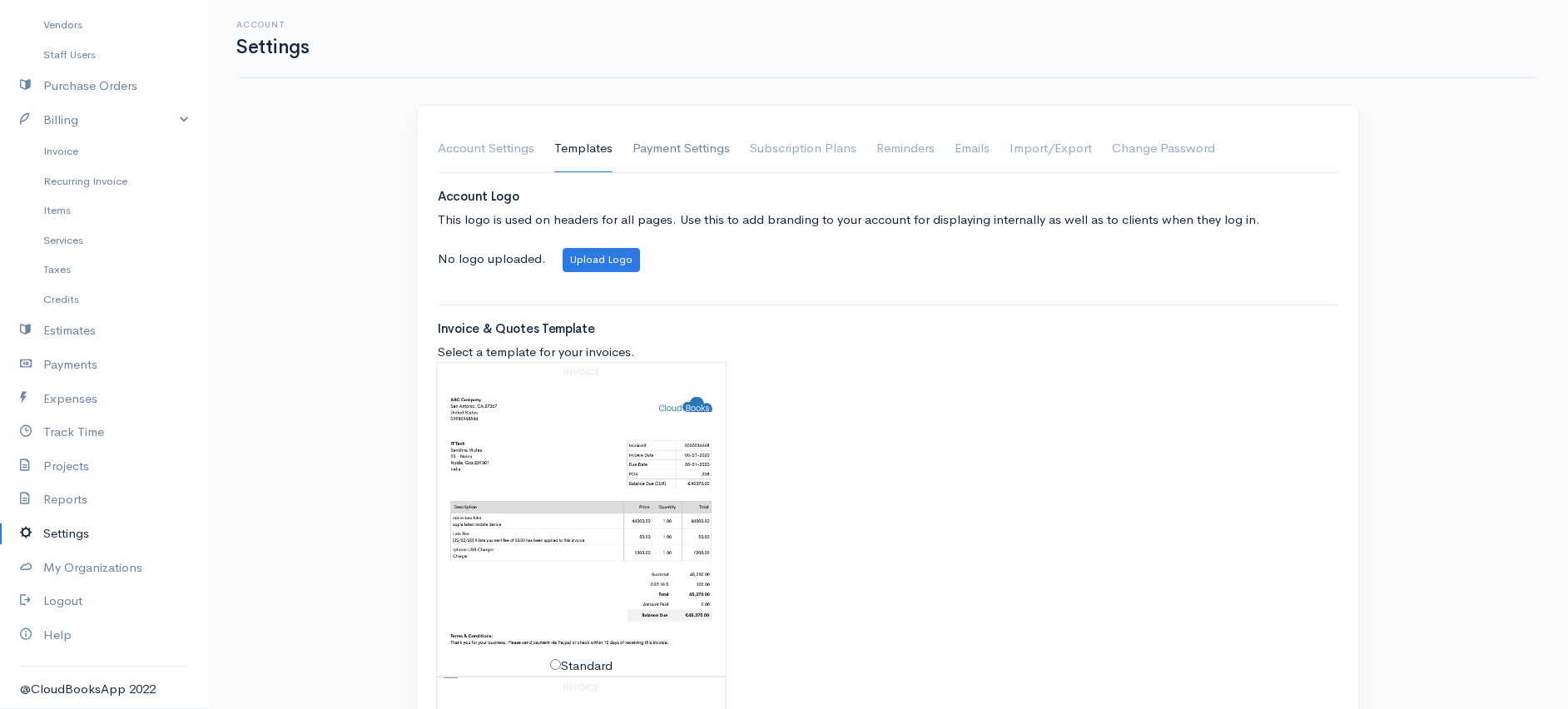
click at [660, 148] on link "Payment Settings" at bounding box center [681, 148] width 97 height 47
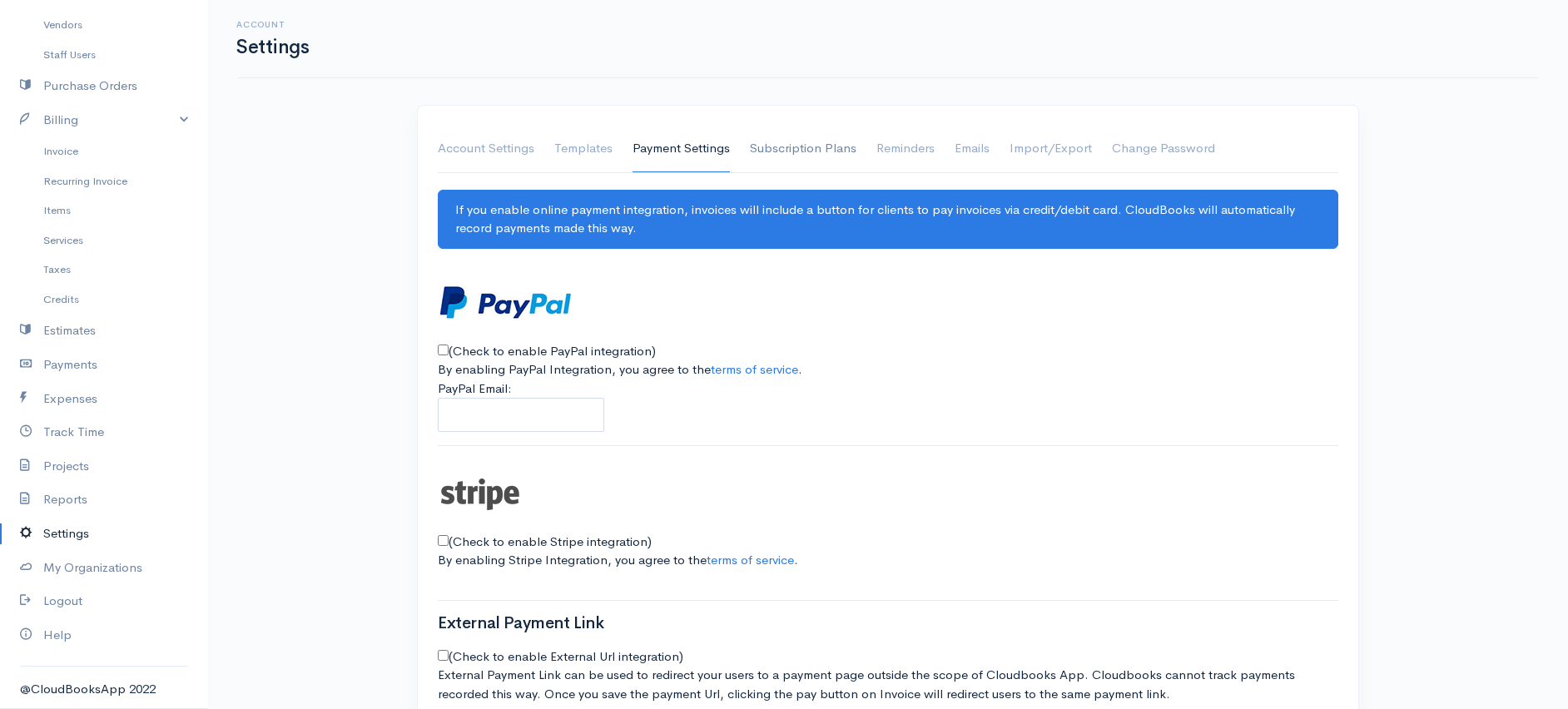
click at [787, 139] on link "Subscription Plans" at bounding box center [802, 148] width 107 height 47
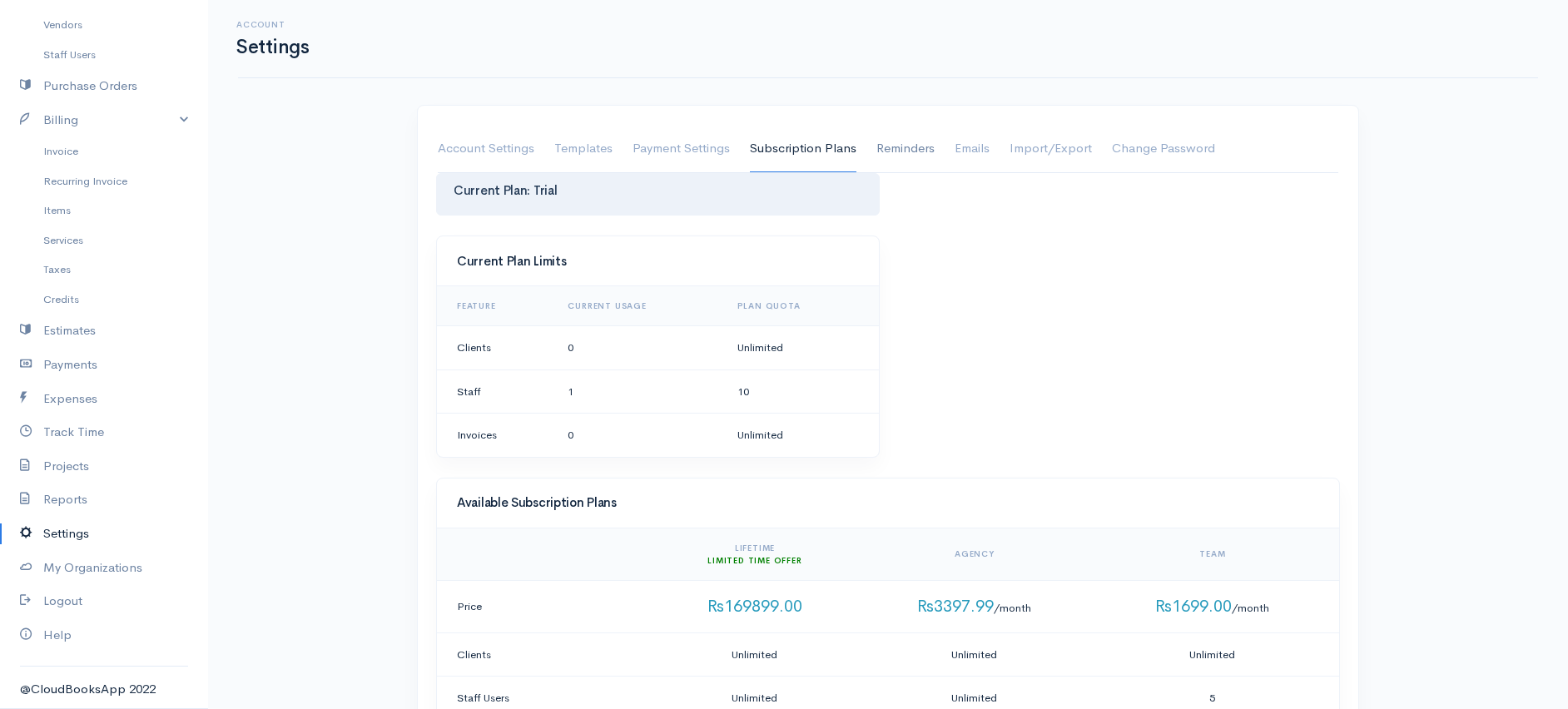
click at [903, 150] on link "Reminders" at bounding box center [906, 148] width 58 height 47
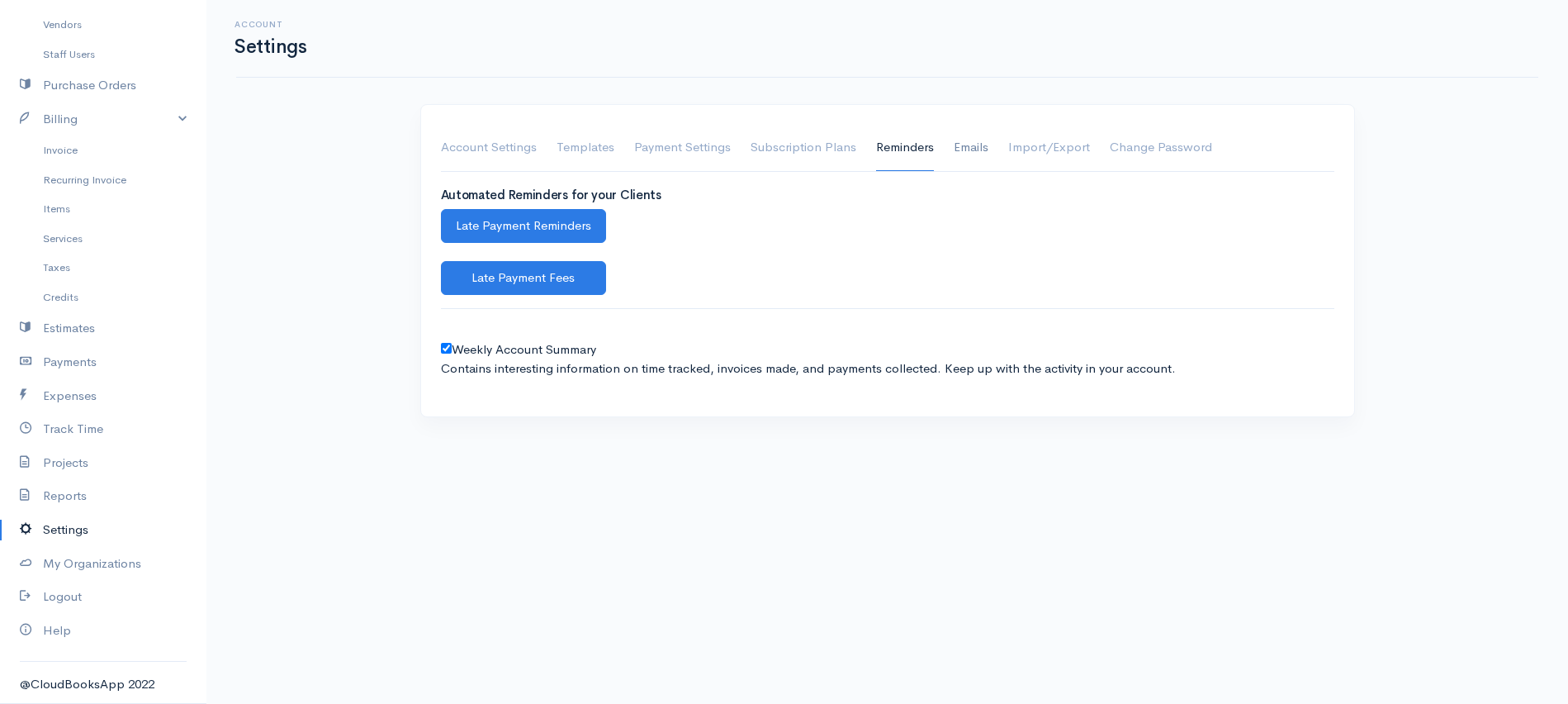
click at [970, 147] on link "Emails" at bounding box center [971, 147] width 35 height 47
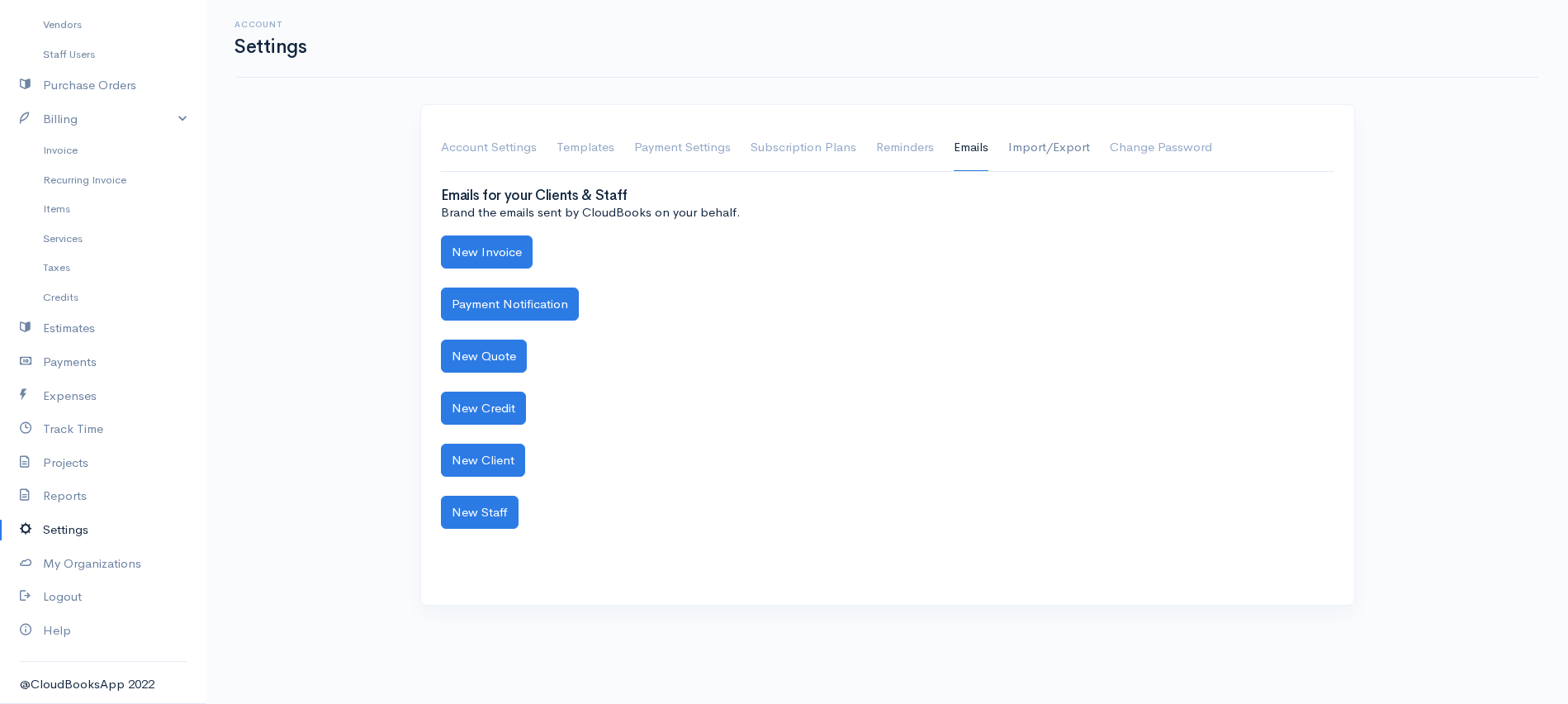
click at [1030, 146] on link "Import/Export" at bounding box center [1049, 147] width 82 height 47
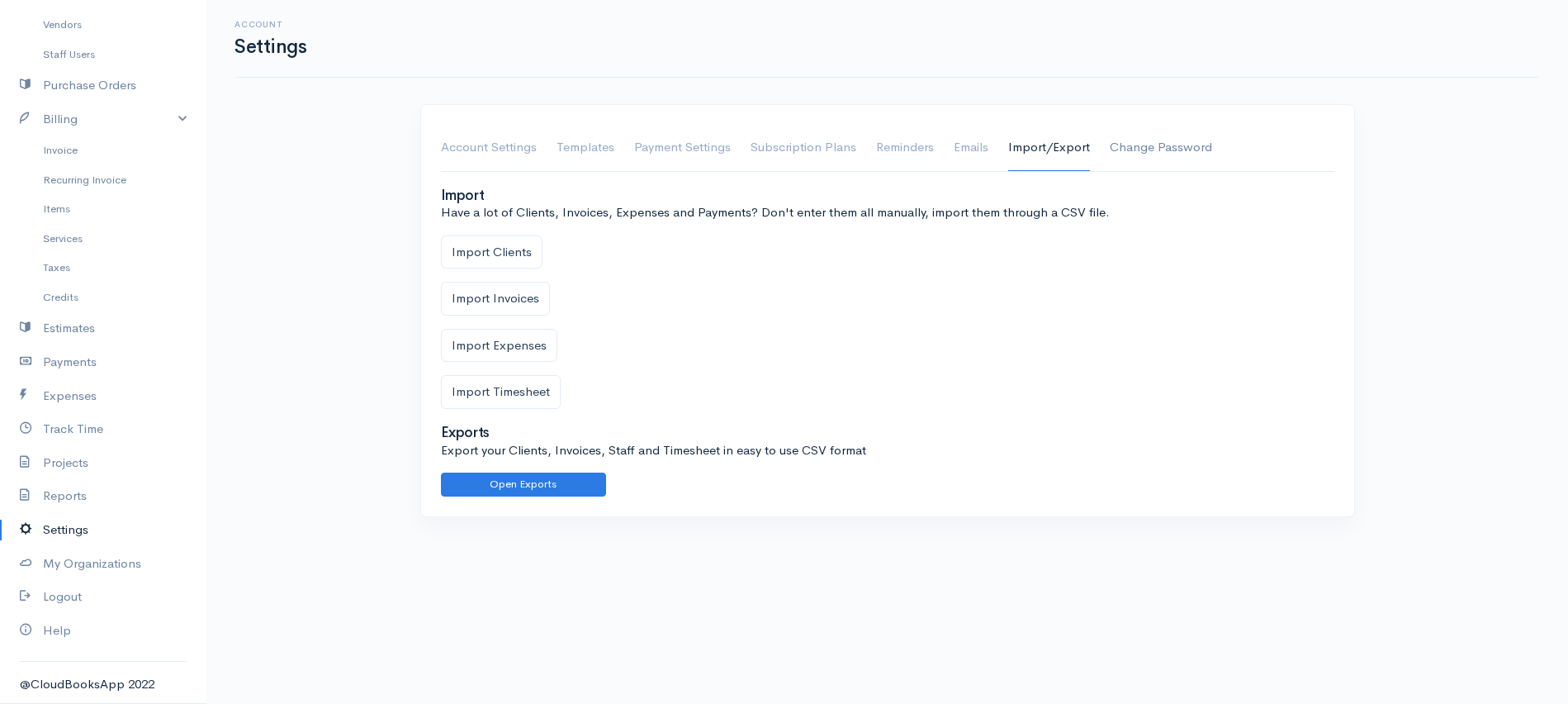
click at [1141, 151] on link "Change Password" at bounding box center [1161, 147] width 103 height 47
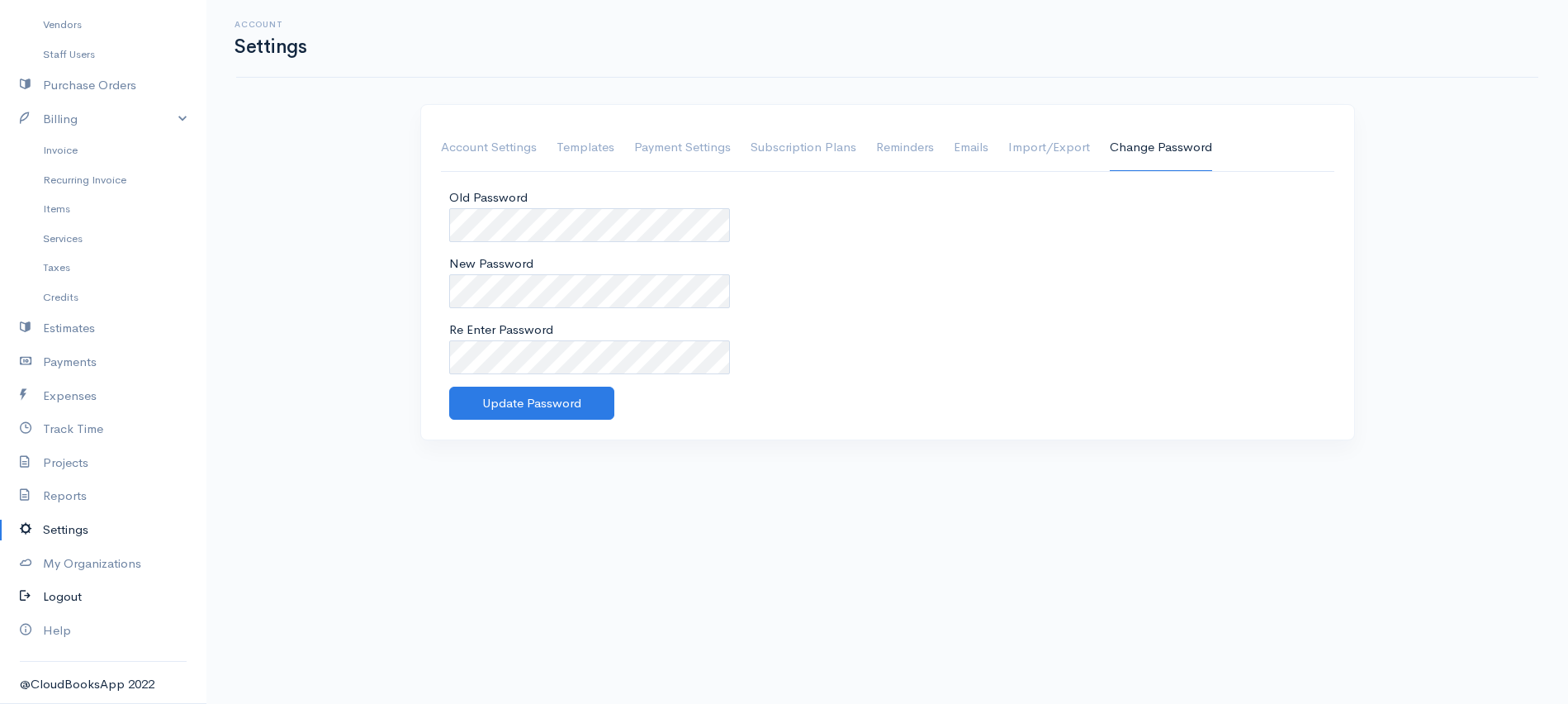
click at [77, 596] on link "Logout" at bounding box center [103, 596] width 207 height 34
